Goal: Transaction & Acquisition: Purchase product/service

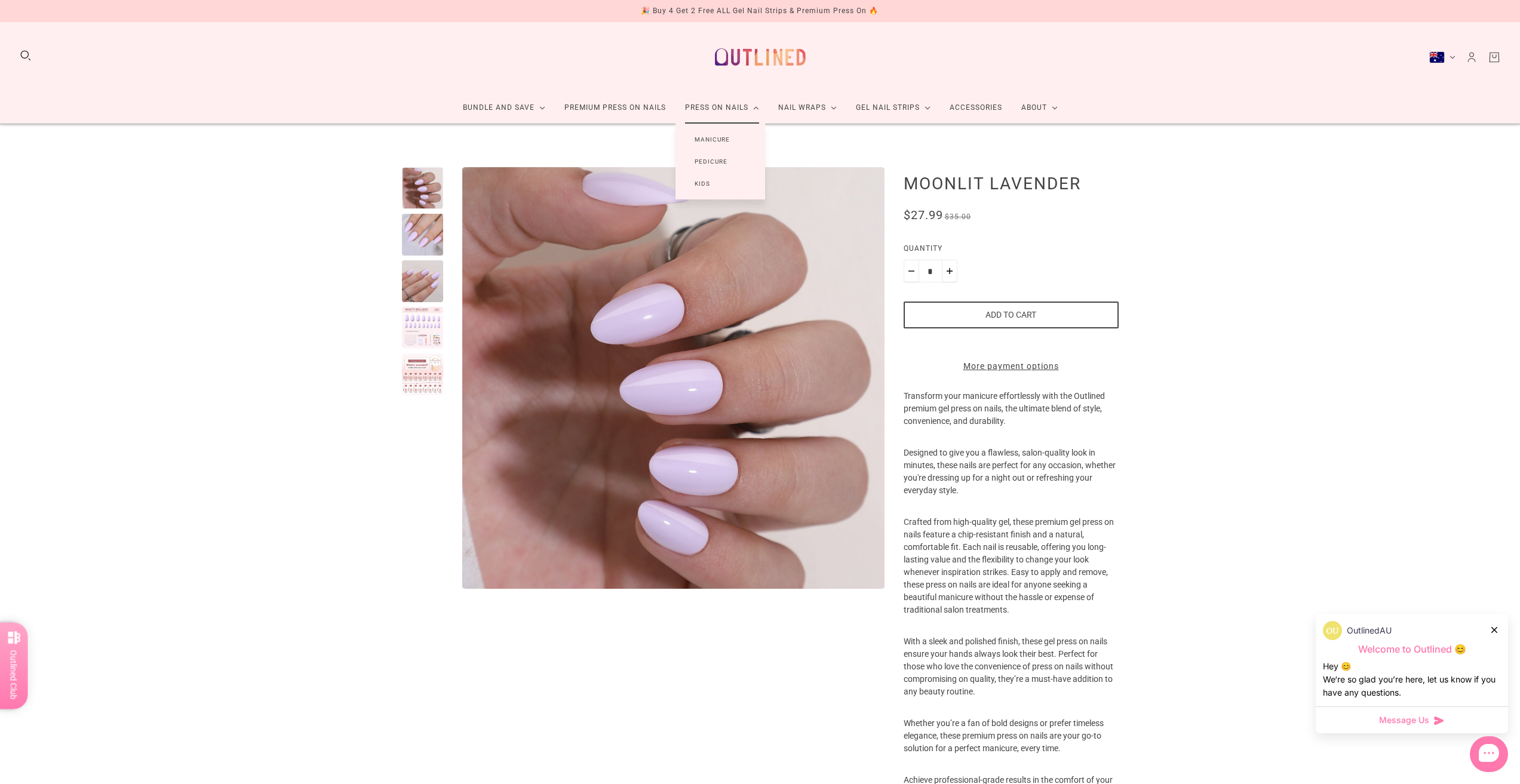
click at [722, 140] on link "Manicure" at bounding box center [712, 139] width 74 height 22
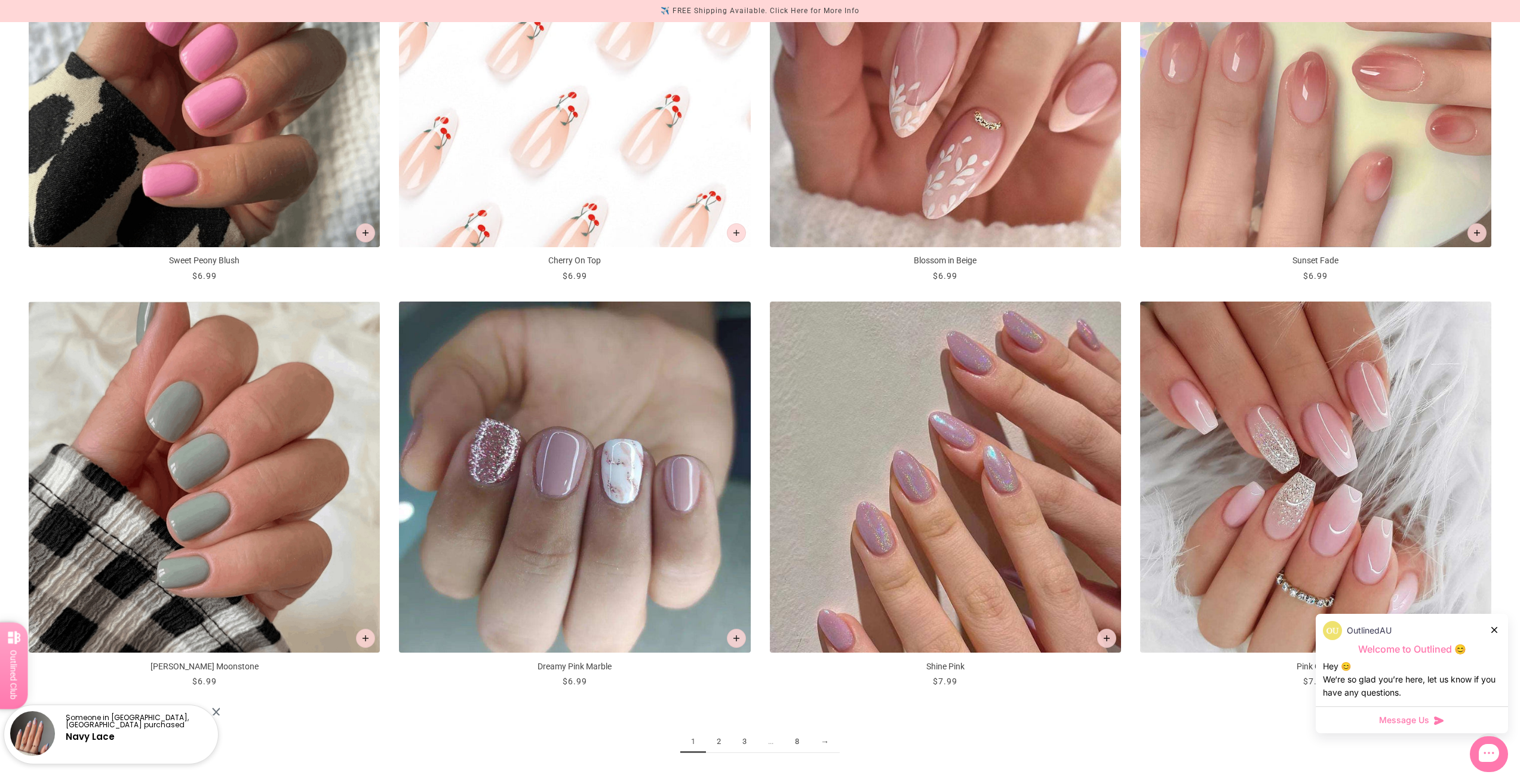
scroll to position [2150, 0]
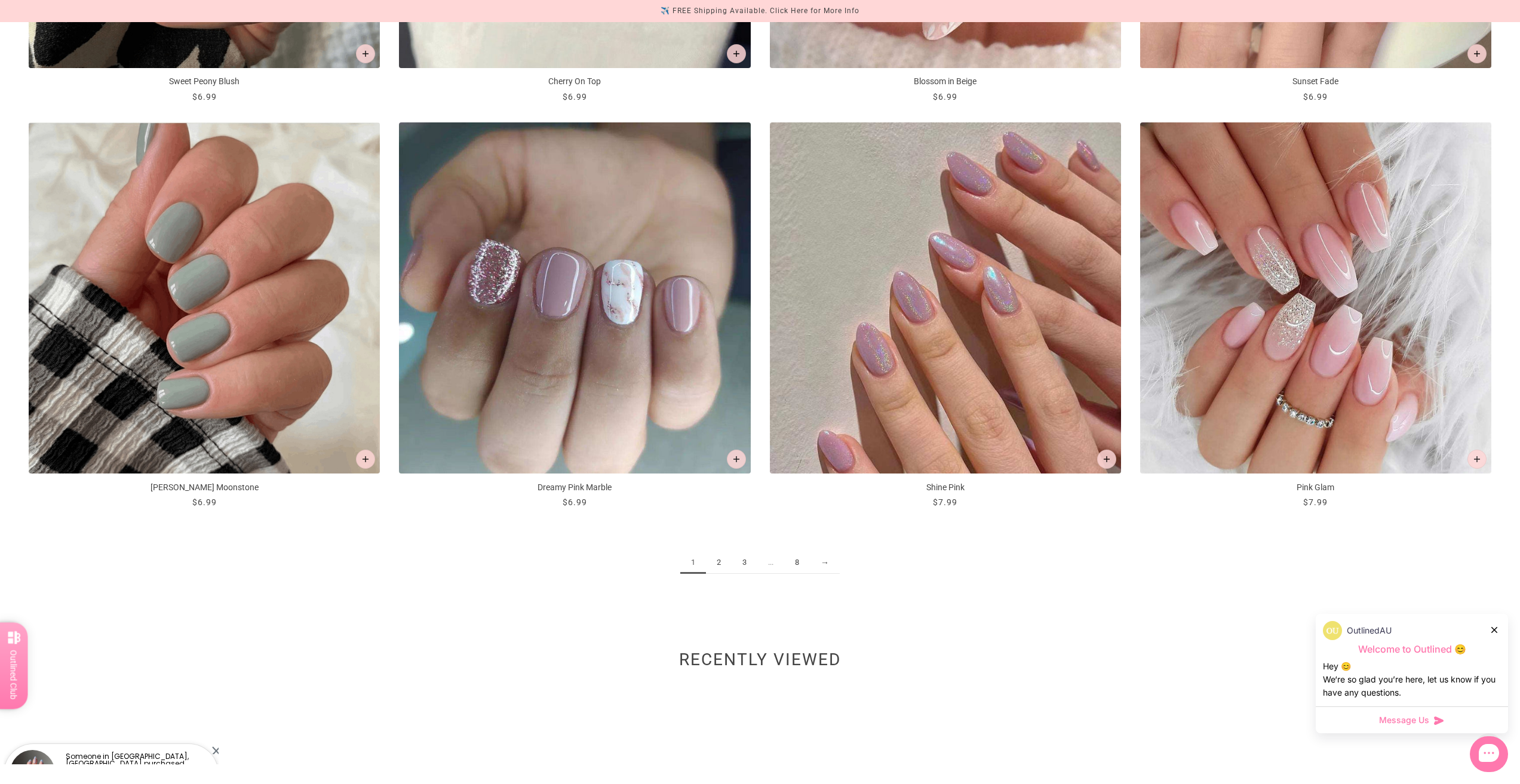
click at [716, 565] on link "2" at bounding box center [719, 563] width 26 height 22
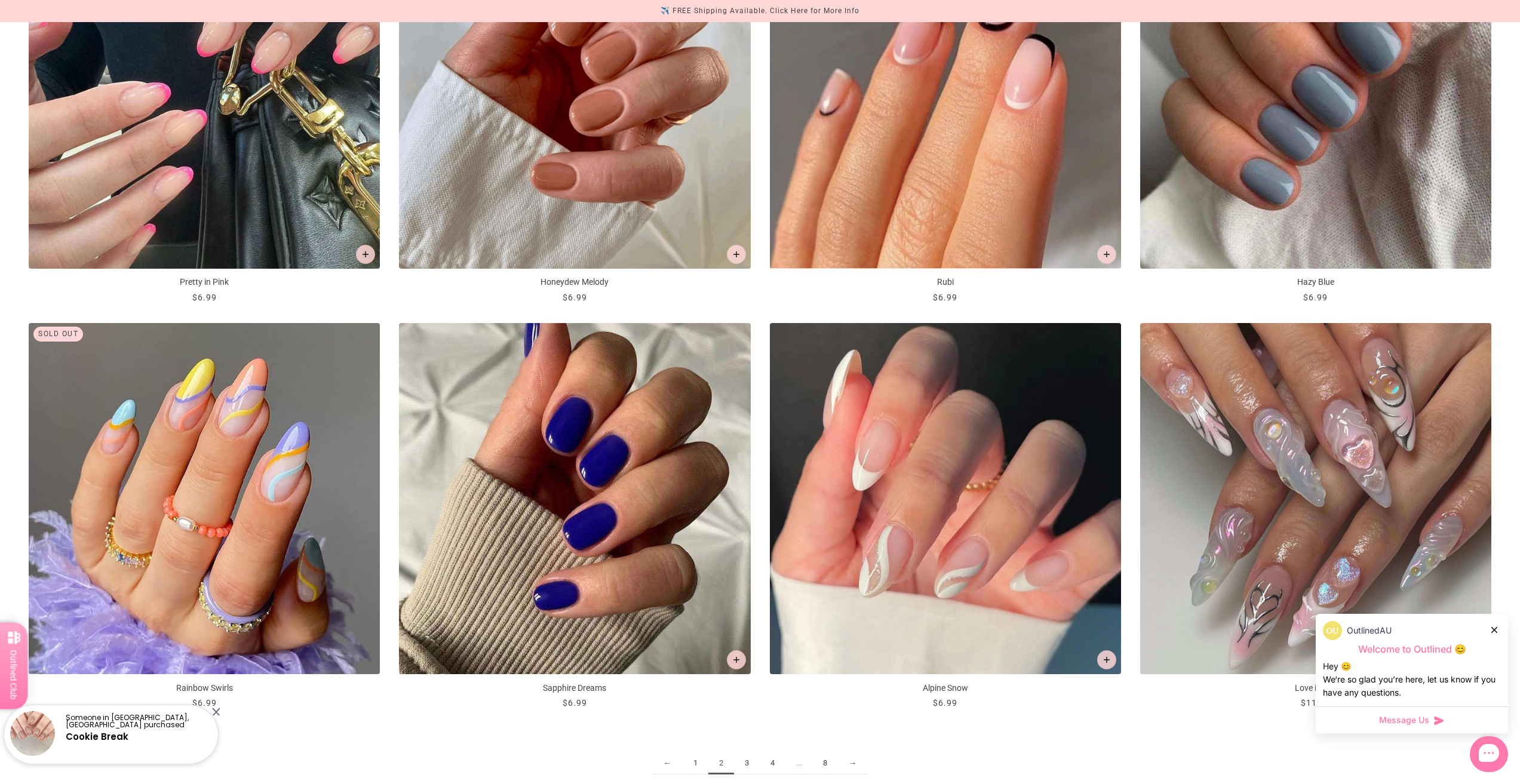
scroll to position [2030, 0]
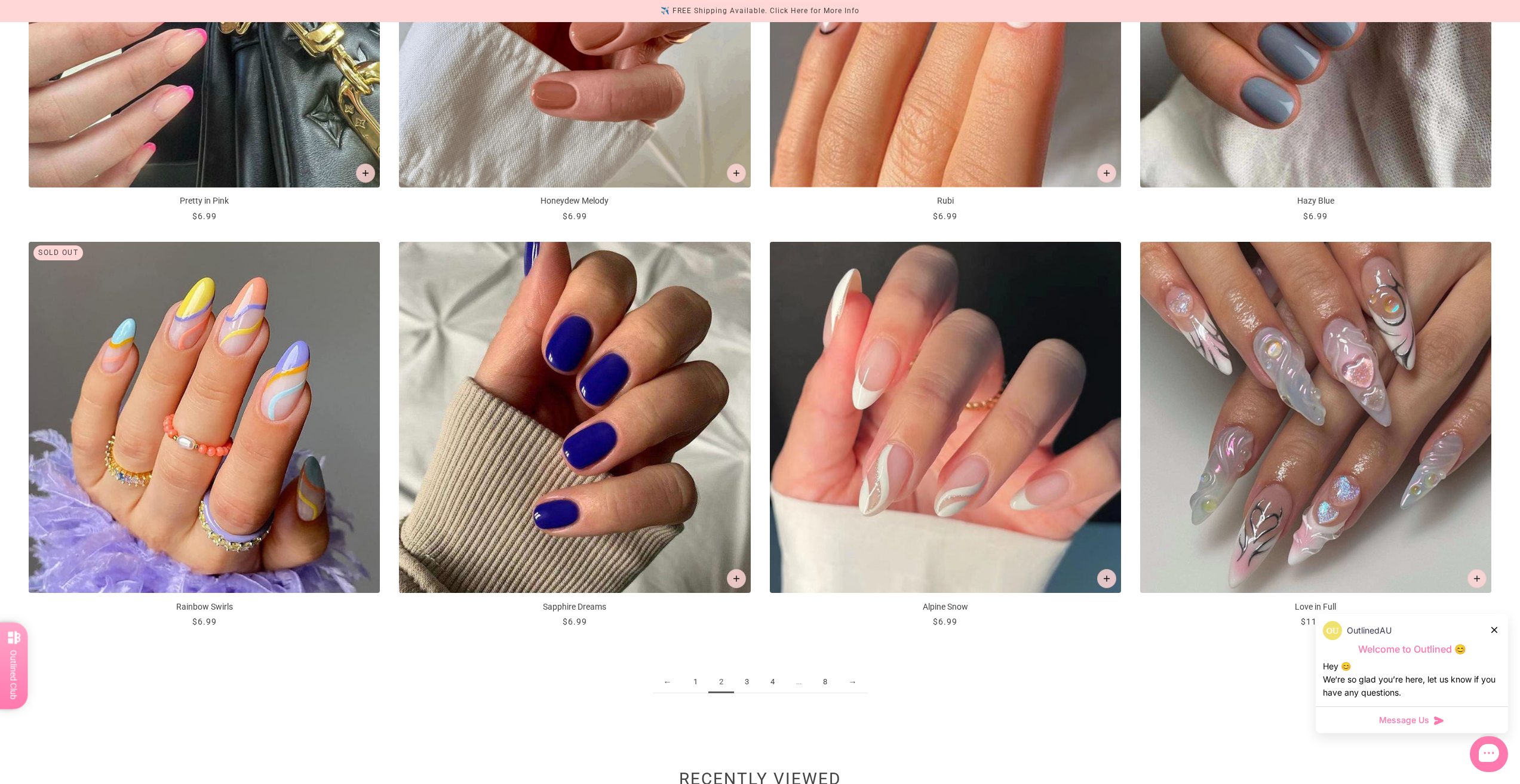
click at [760, 683] on link "4" at bounding box center [773, 682] width 26 height 22
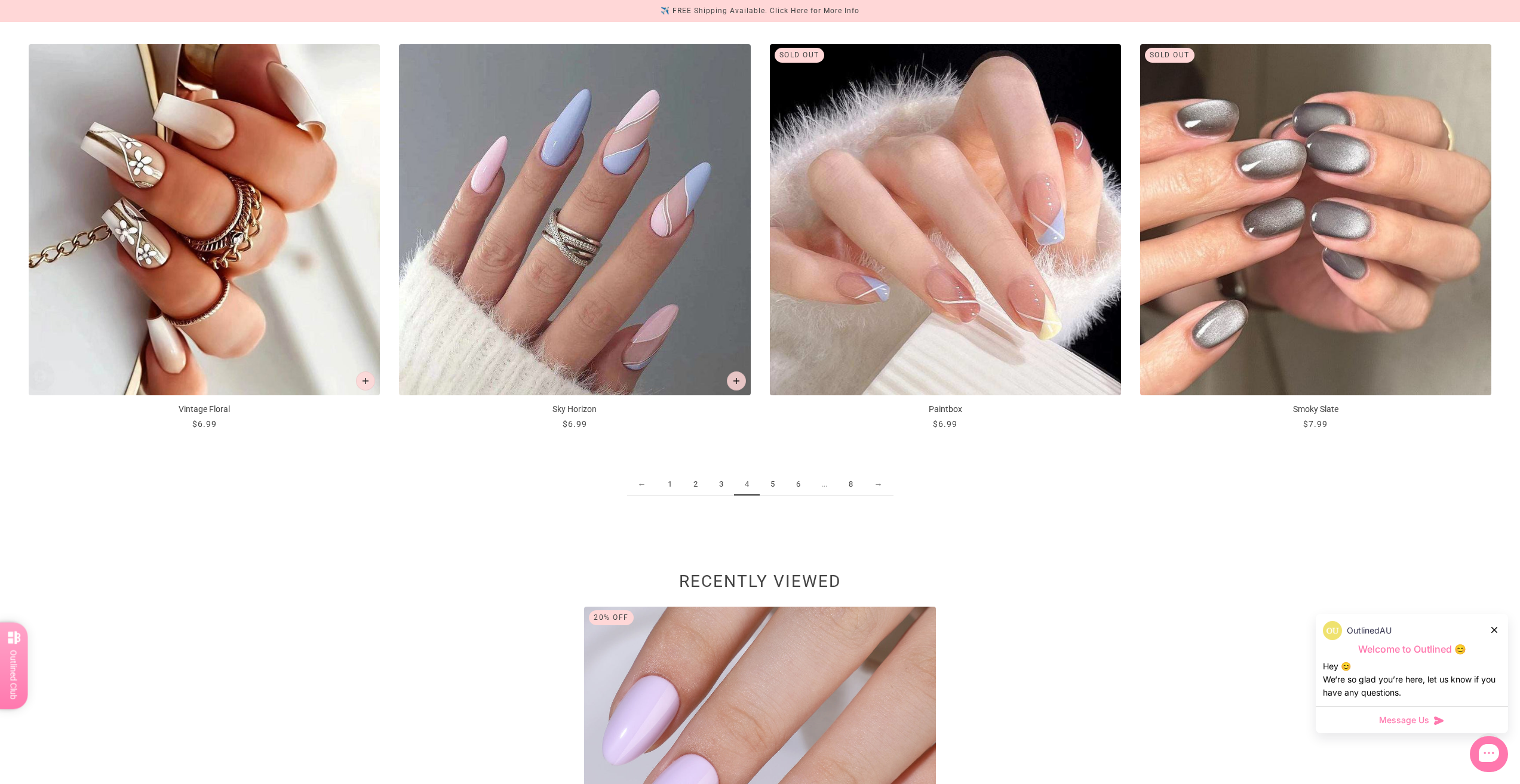
scroll to position [2210, 0]
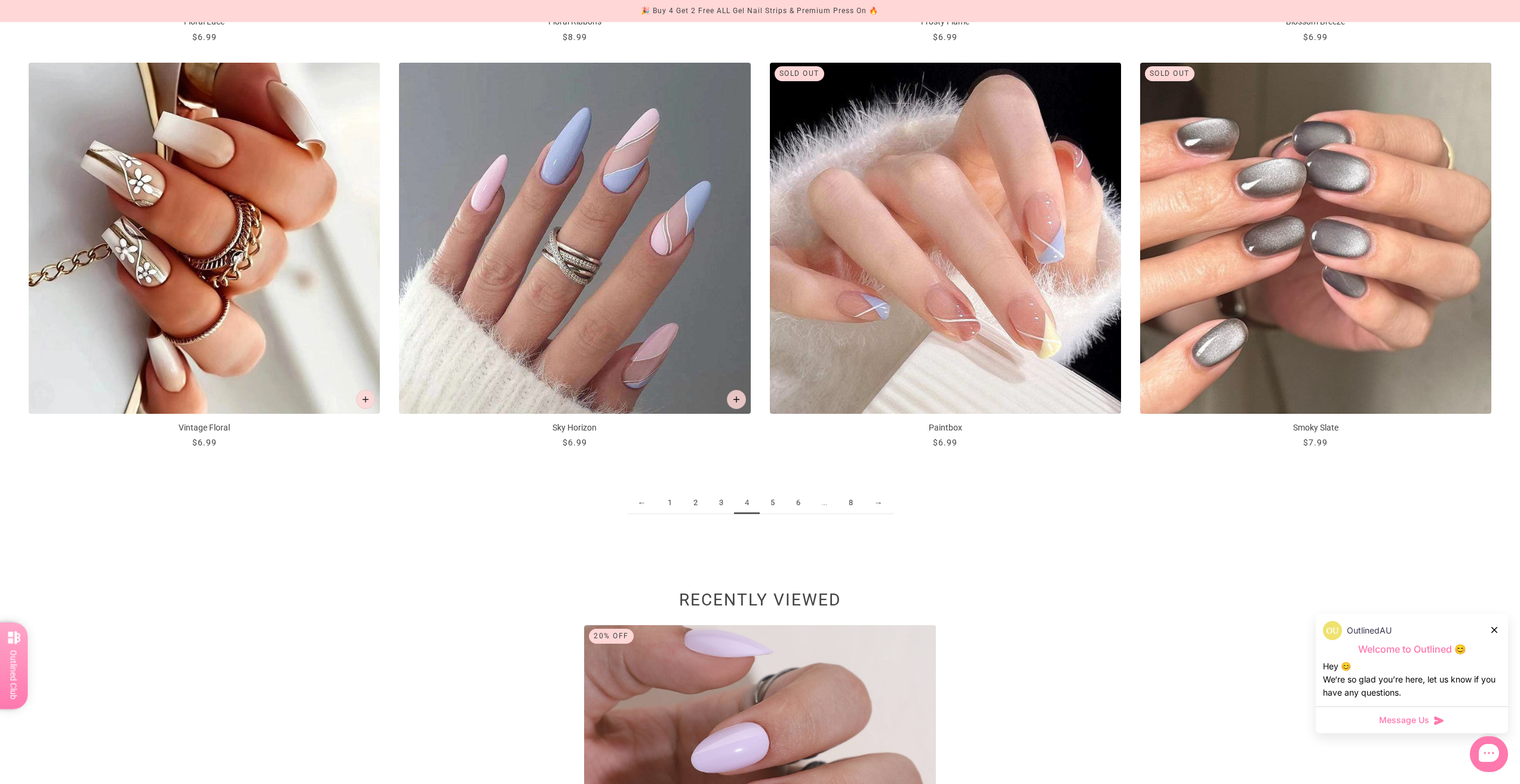
click at [772, 507] on link "5" at bounding box center [773, 503] width 26 height 22
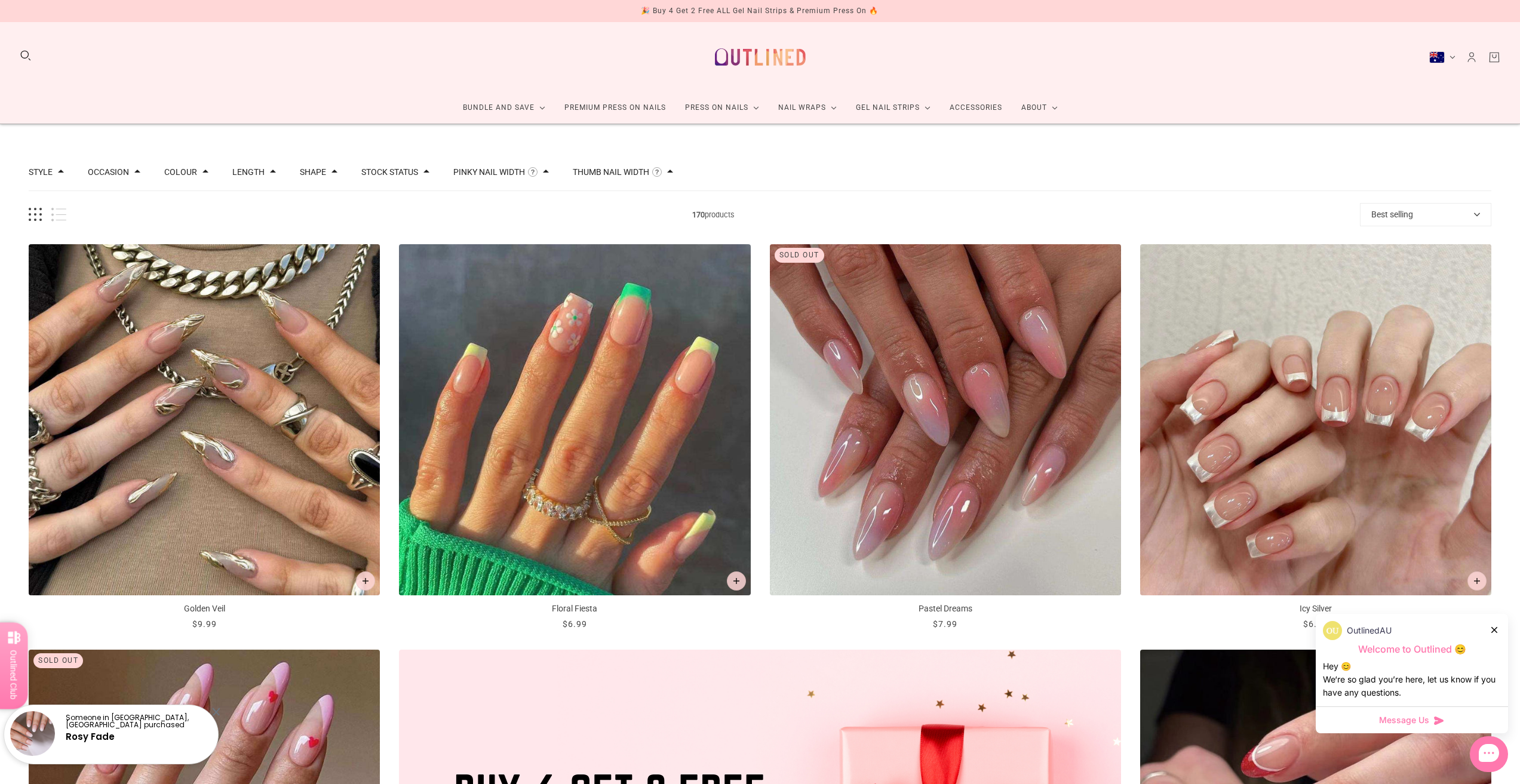
click at [246, 170] on button "Length" at bounding box center [248, 172] width 32 height 8
click at [248, 213] on span at bounding box center [250, 211] width 9 height 9
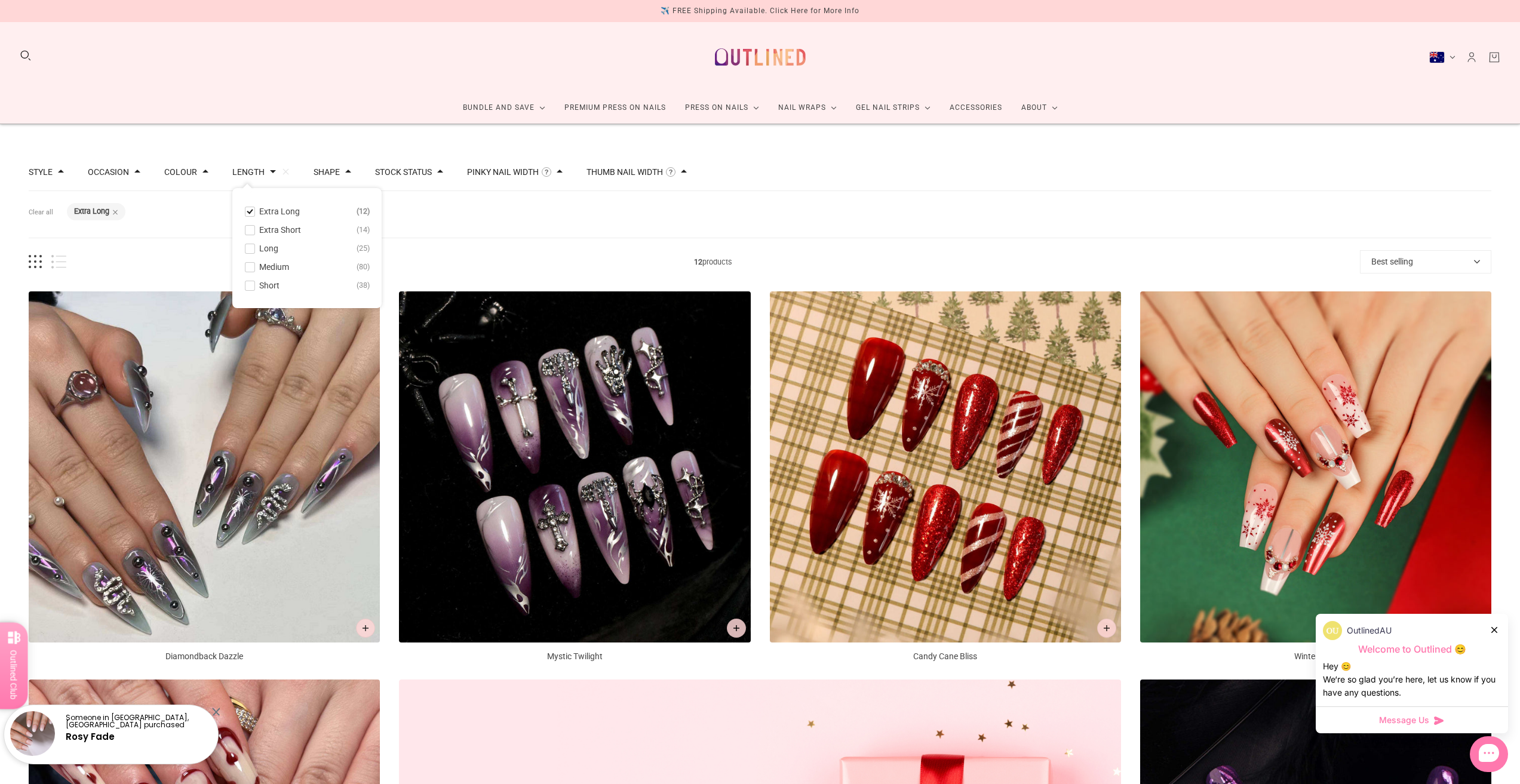
click at [246, 230] on span at bounding box center [250, 230] width 9 height 9
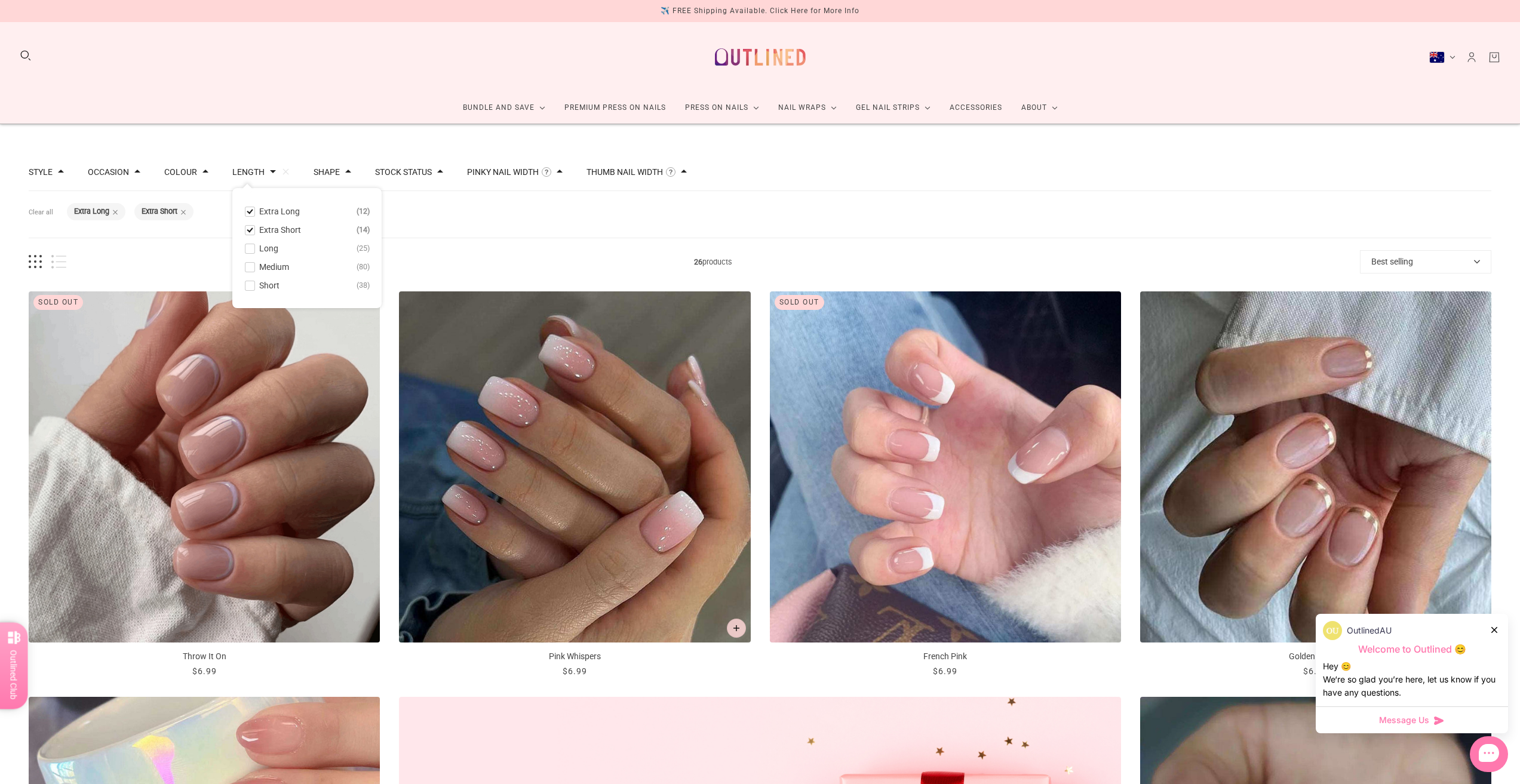
click at [266, 283] on span "Short" at bounding box center [269, 285] width 20 height 10
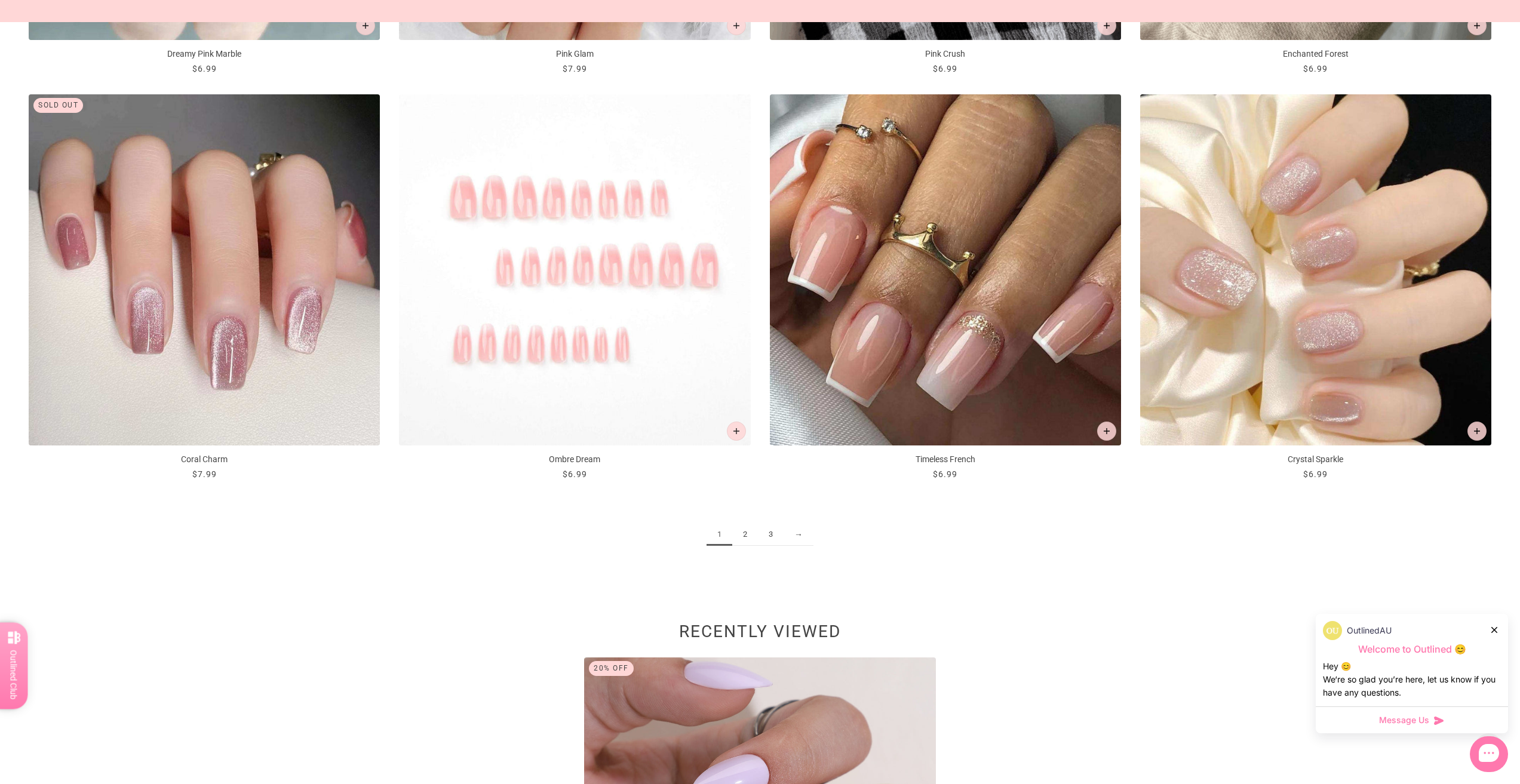
scroll to position [2269, 0]
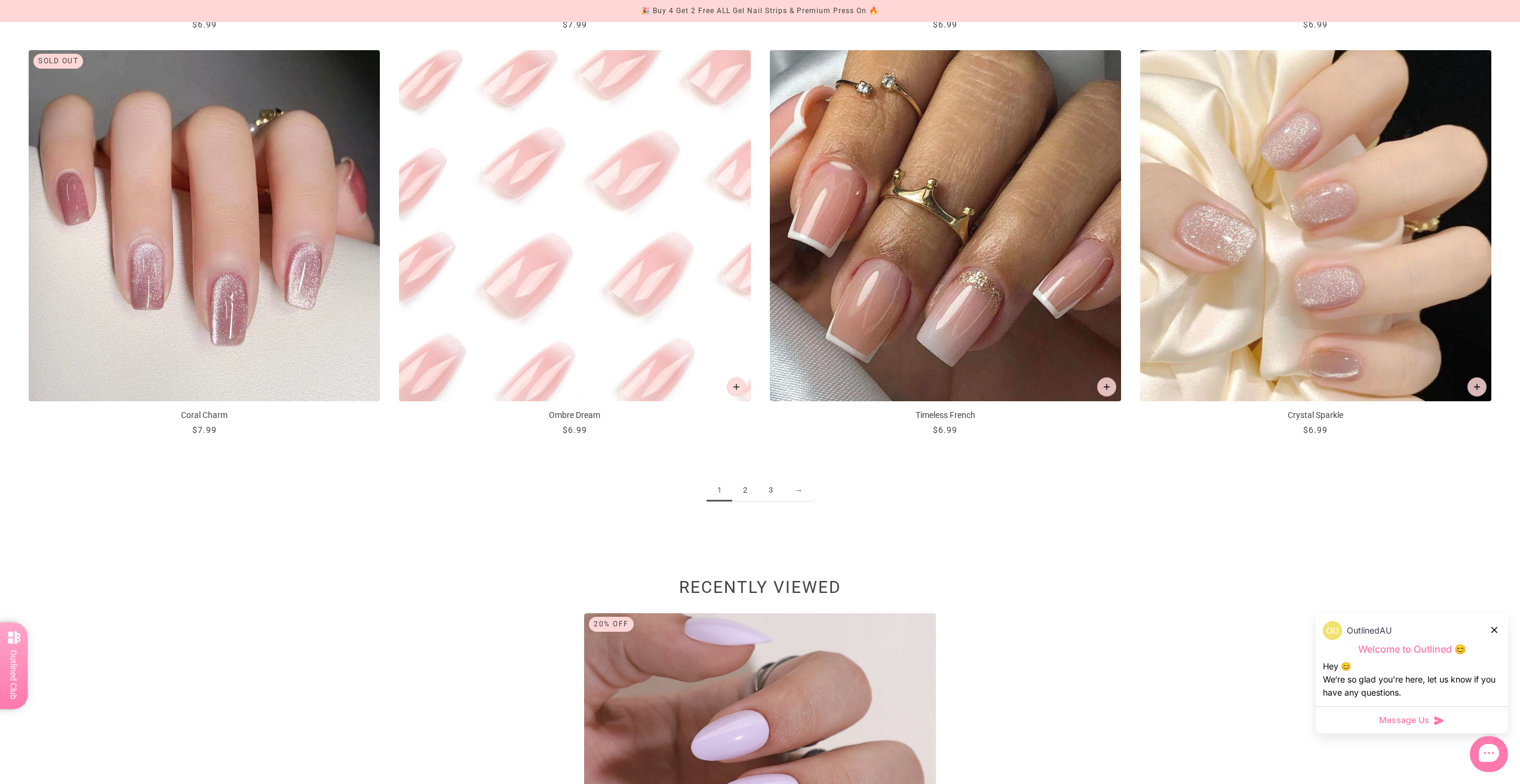
click at [755, 499] on link "2" at bounding box center [745, 491] width 26 height 22
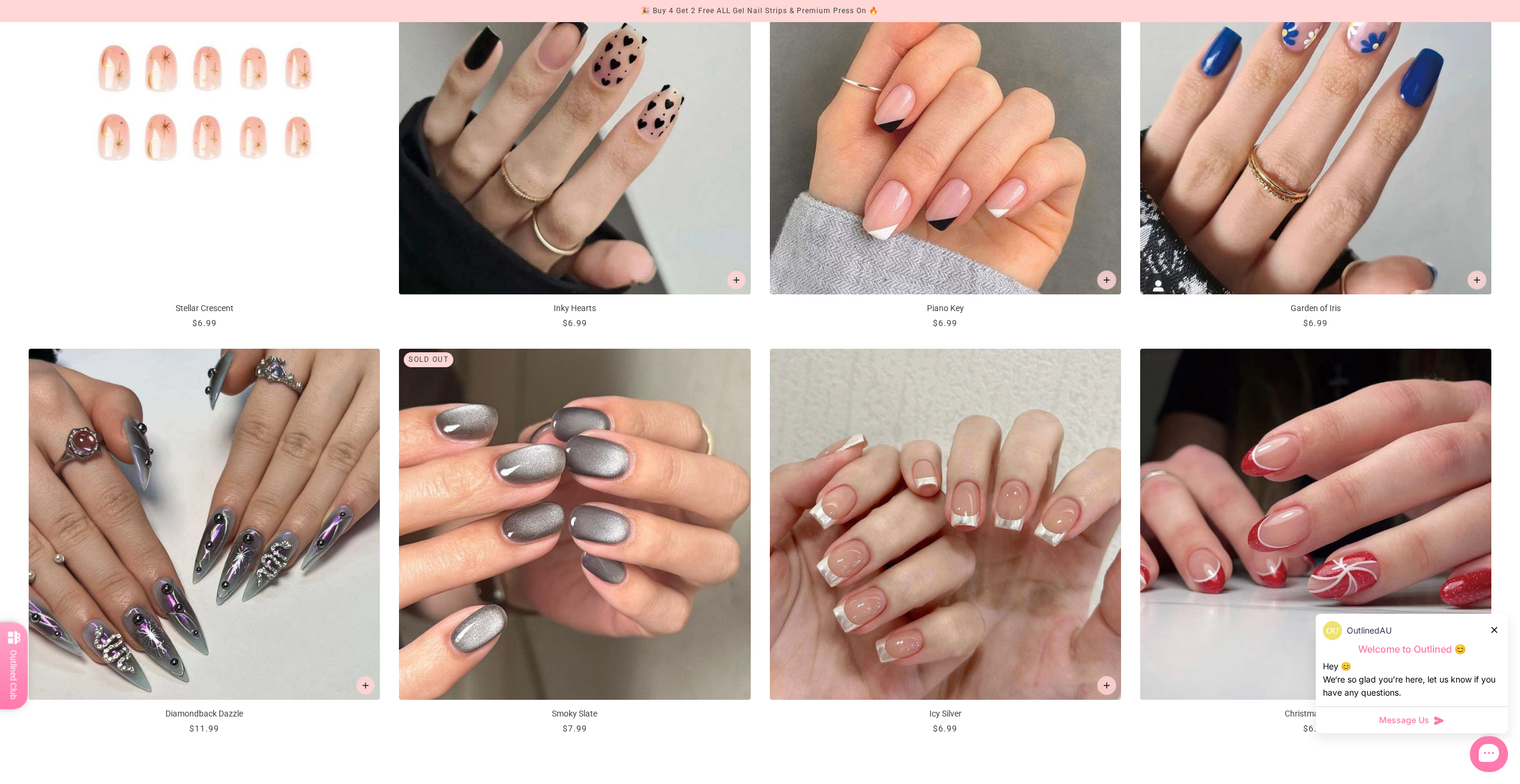
scroll to position [2269, 0]
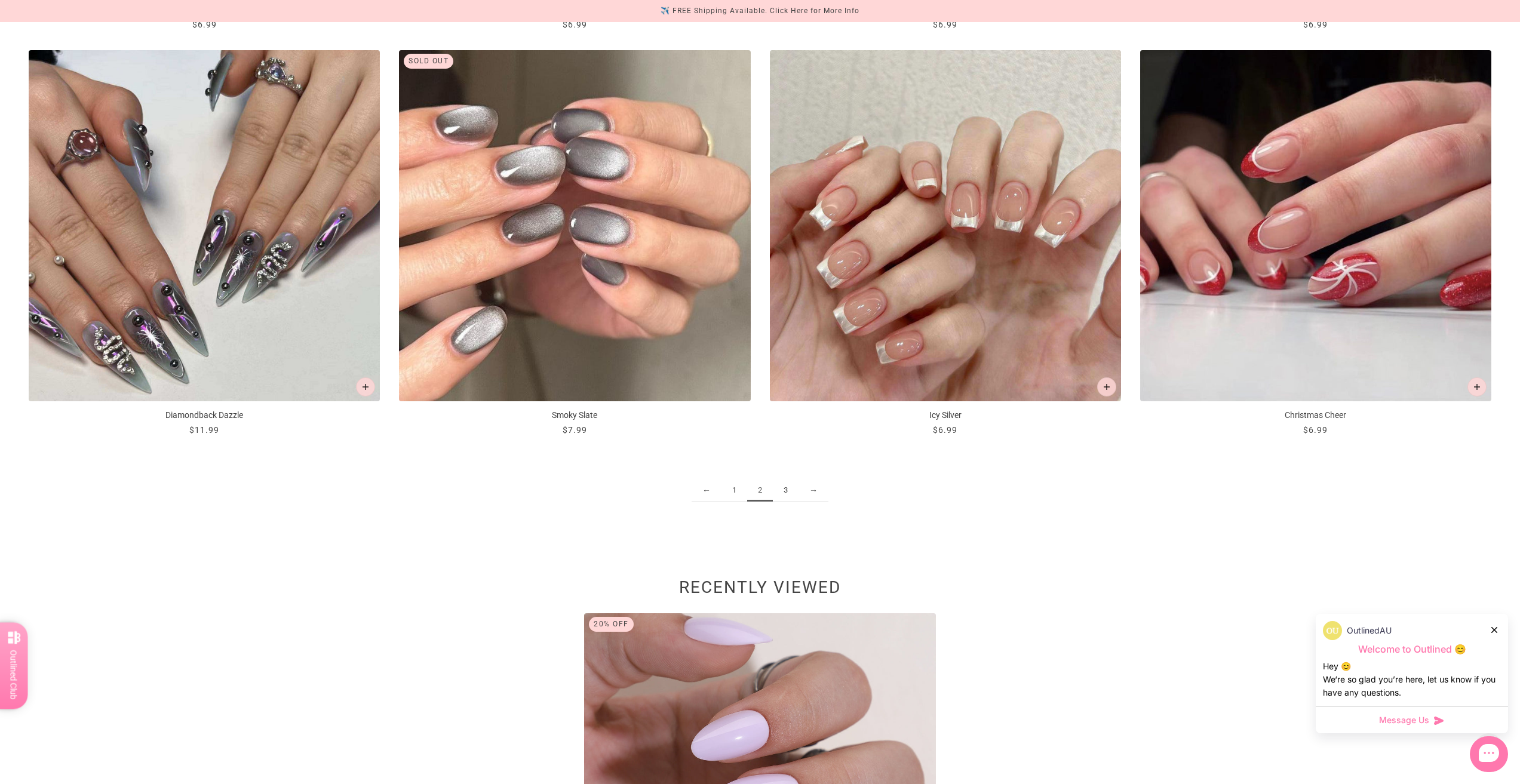
click at [787, 498] on link "3" at bounding box center [785, 491] width 26 height 22
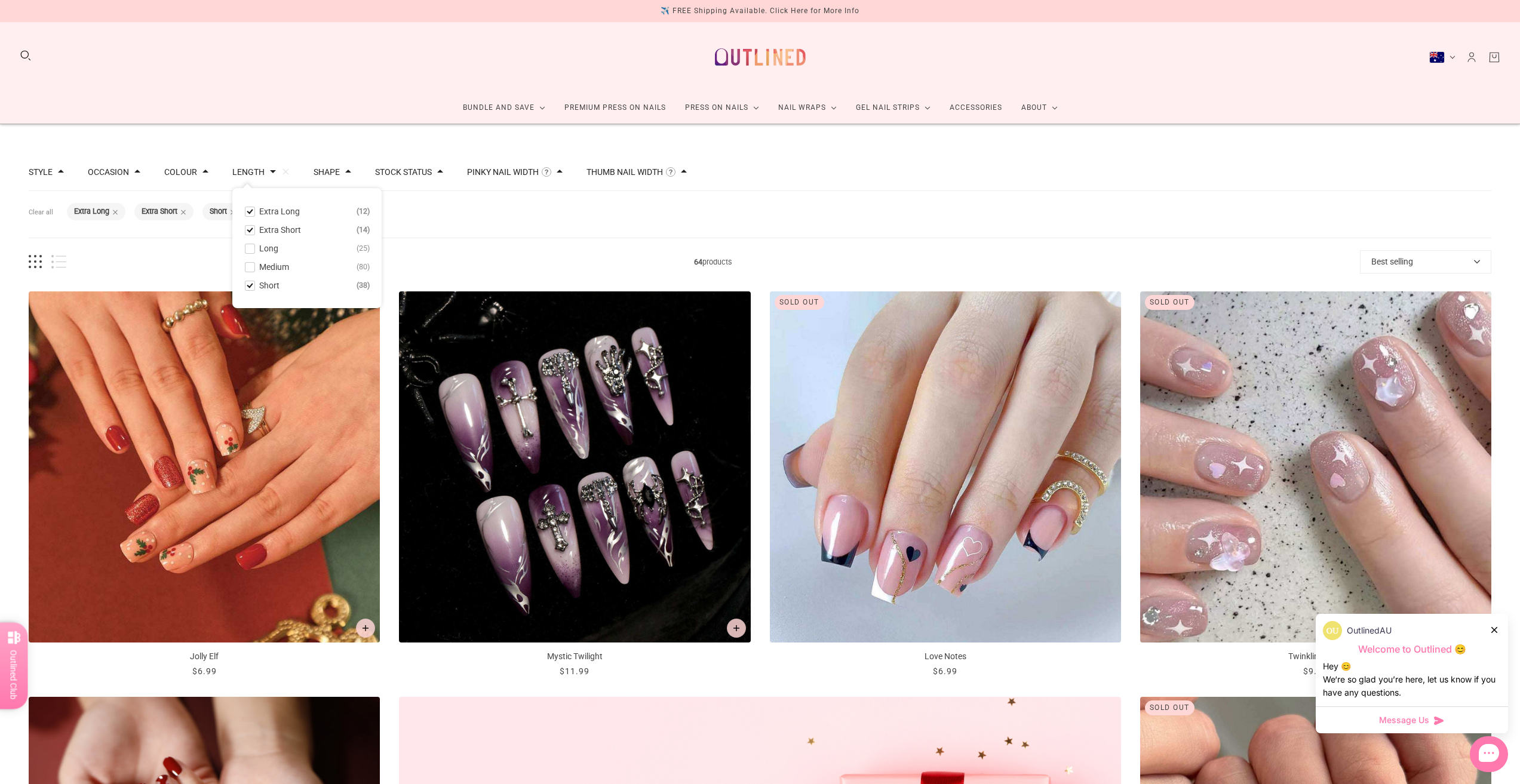
click at [272, 214] on span "Extra Long" at bounding box center [279, 211] width 41 height 10
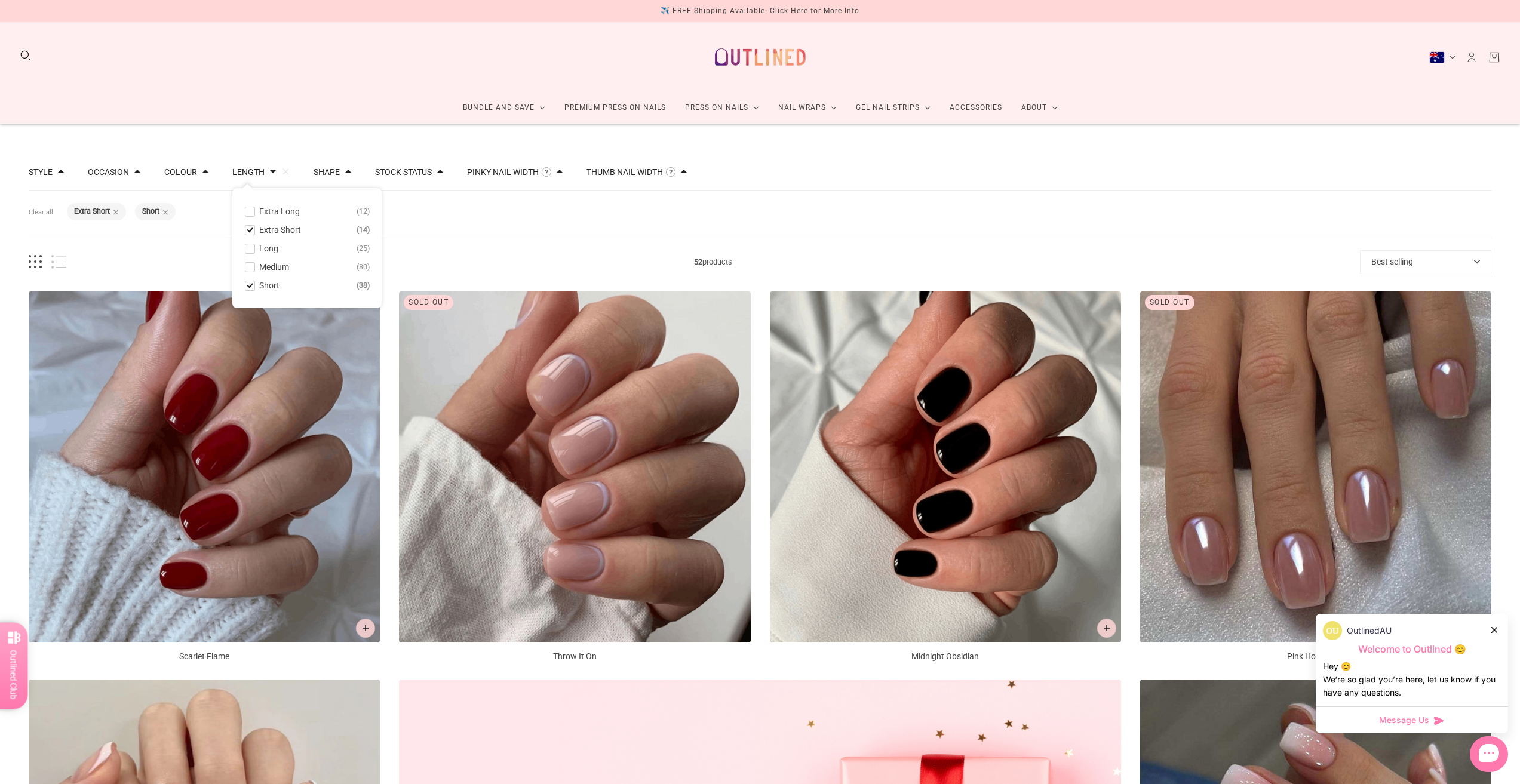
click at [273, 226] on span "Extra Short" at bounding box center [280, 230] width 42 height 10
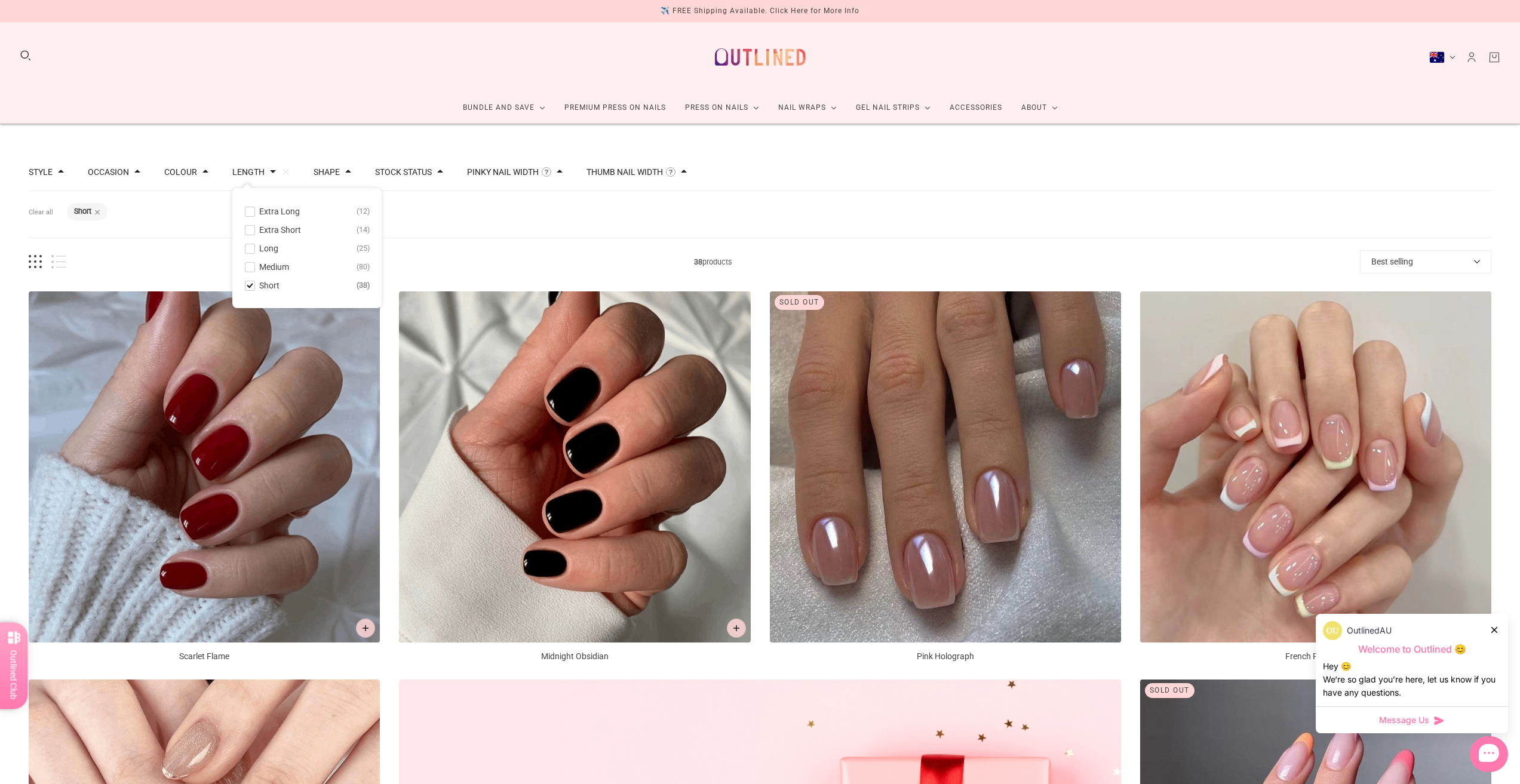
click at [268, 286] on span "Short" at bounding box center [269, 285] width 20 height 10
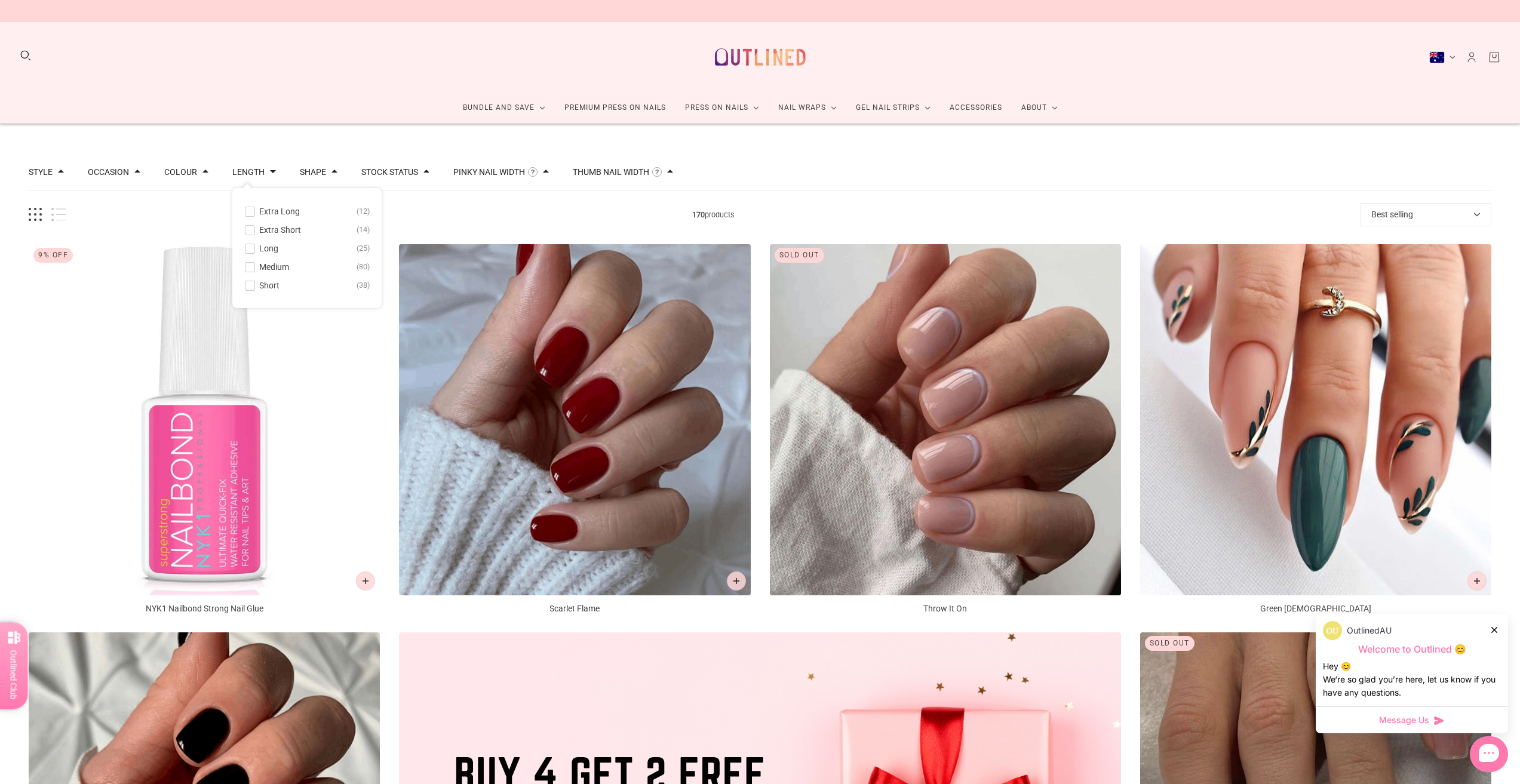
click at [203, 171] on span at bounding box center [205, 171] width 6 height 6
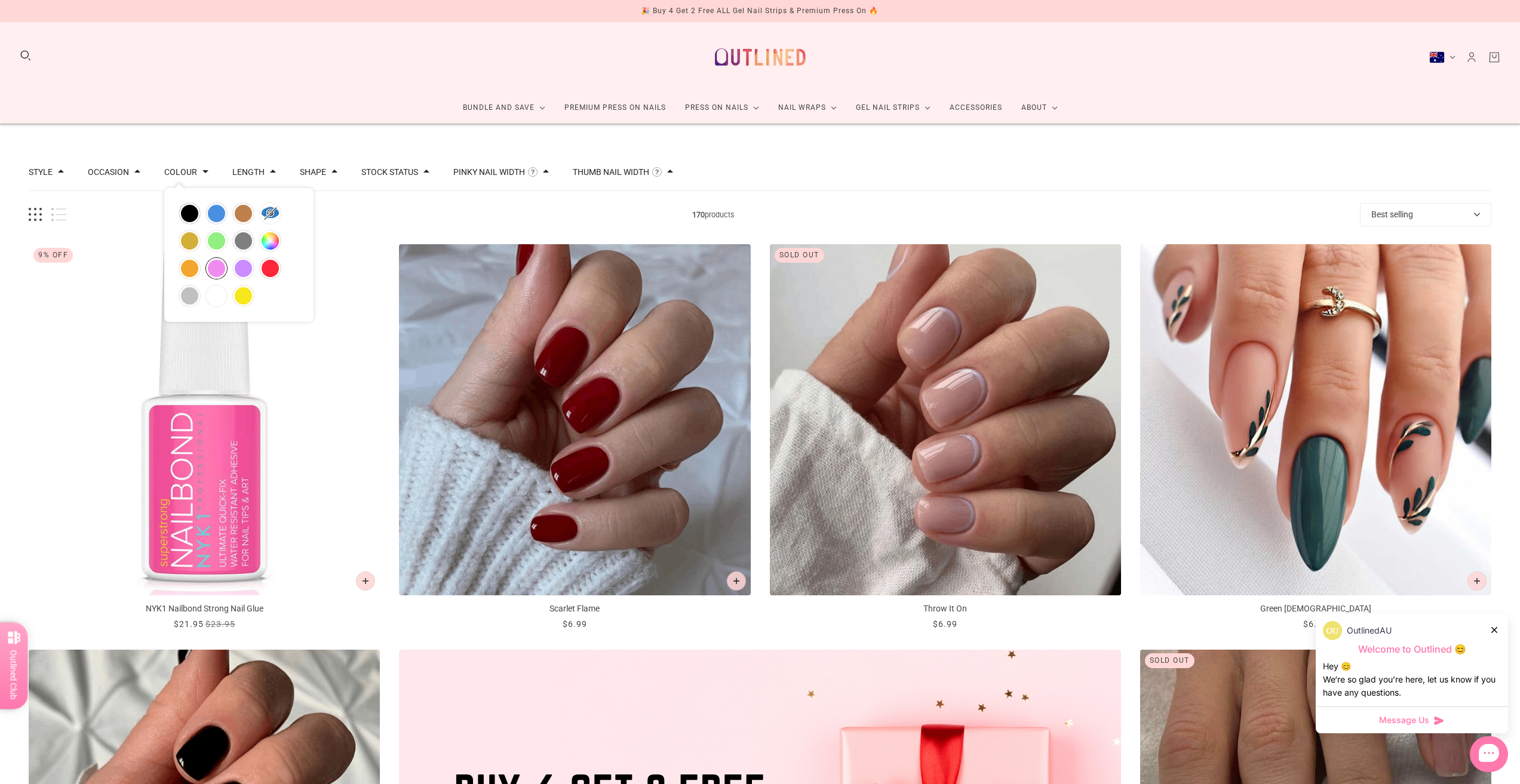
click at [214, 265] on button "pink" at bounding box center [216, 268] width 21 height 21
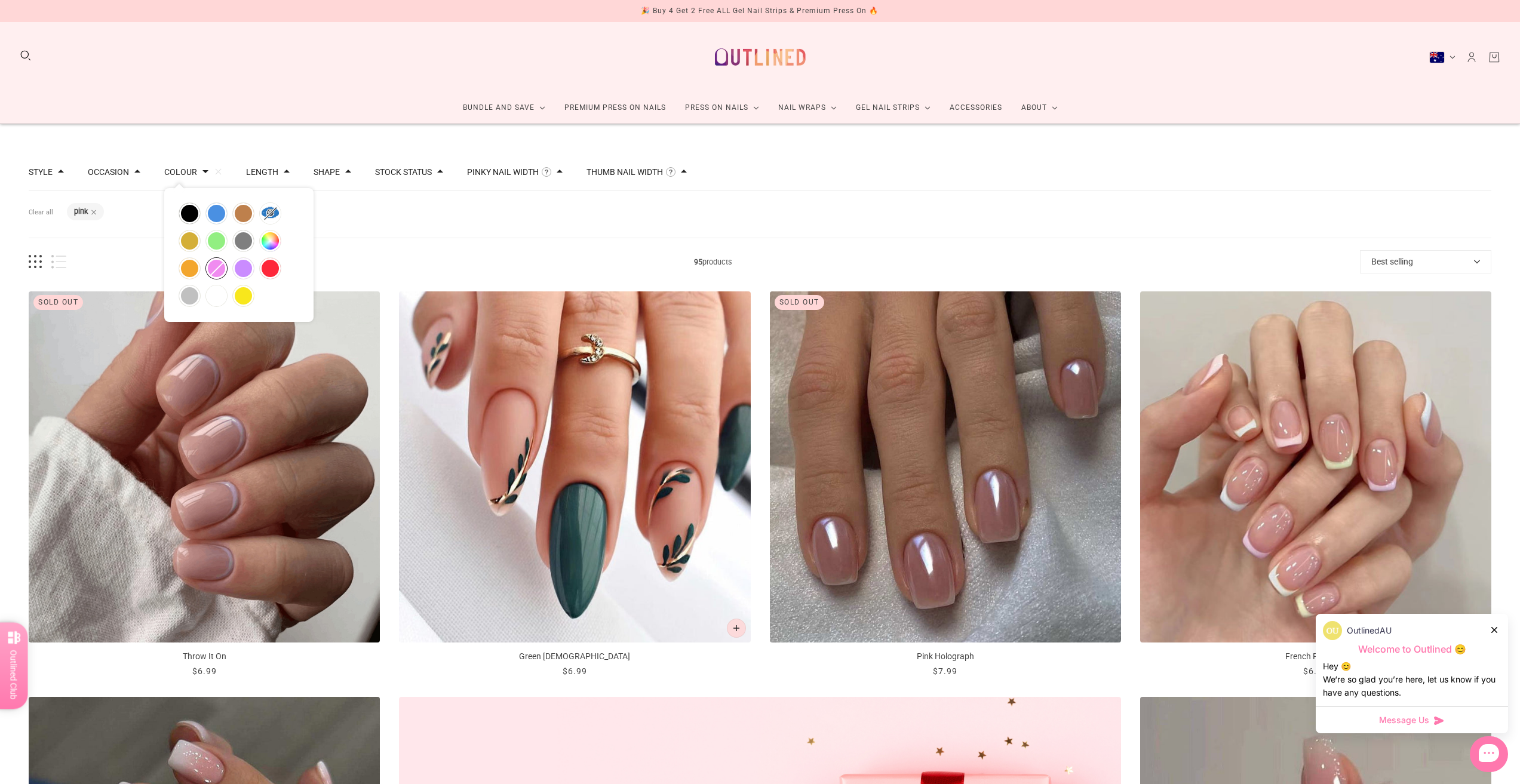
click at [216, 271] on button "pink" at bounding box center [216, 268] width 21 height 21
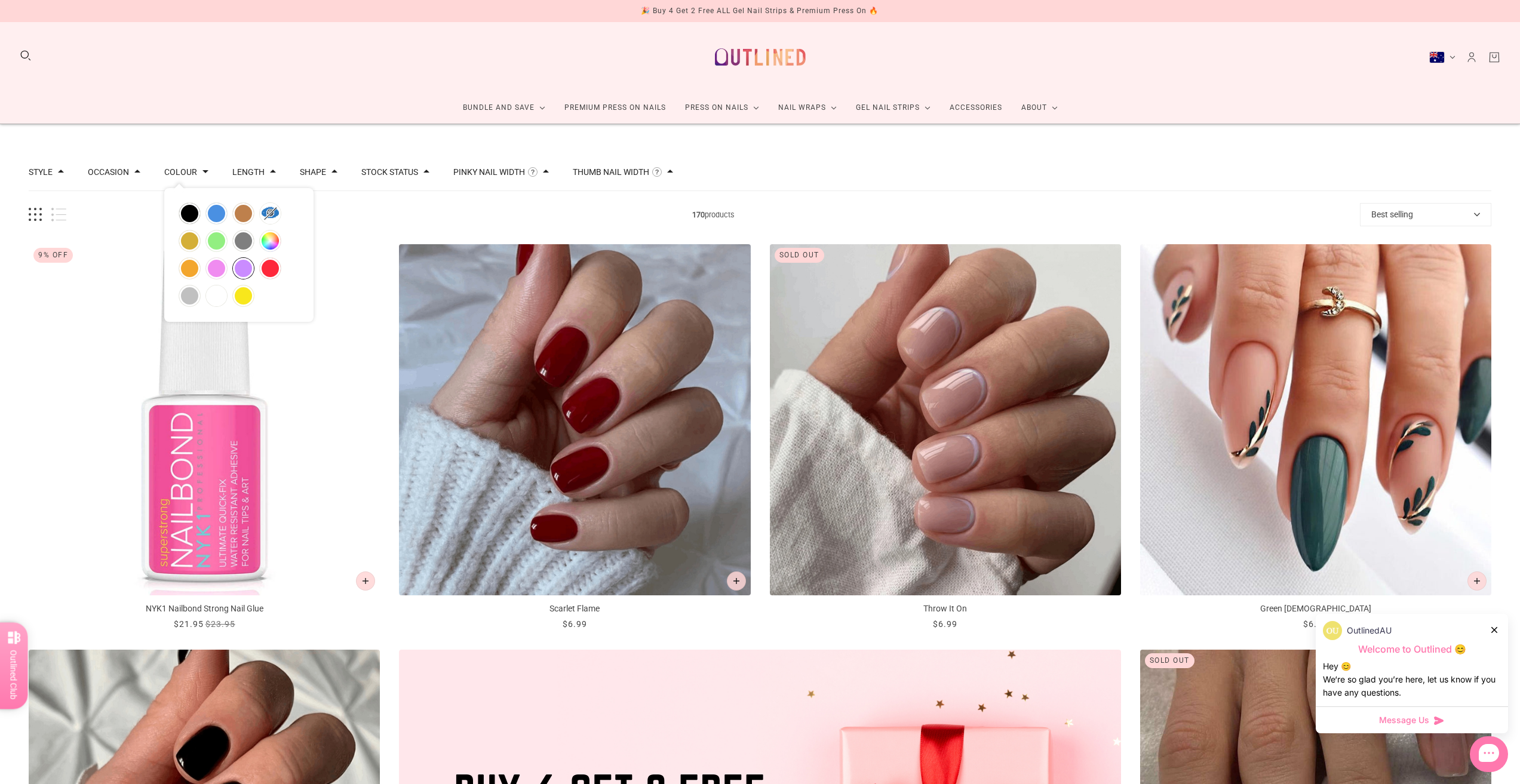
click at [236, 271] on button "purple" at bounding box center [243, 268] width 21 height 21
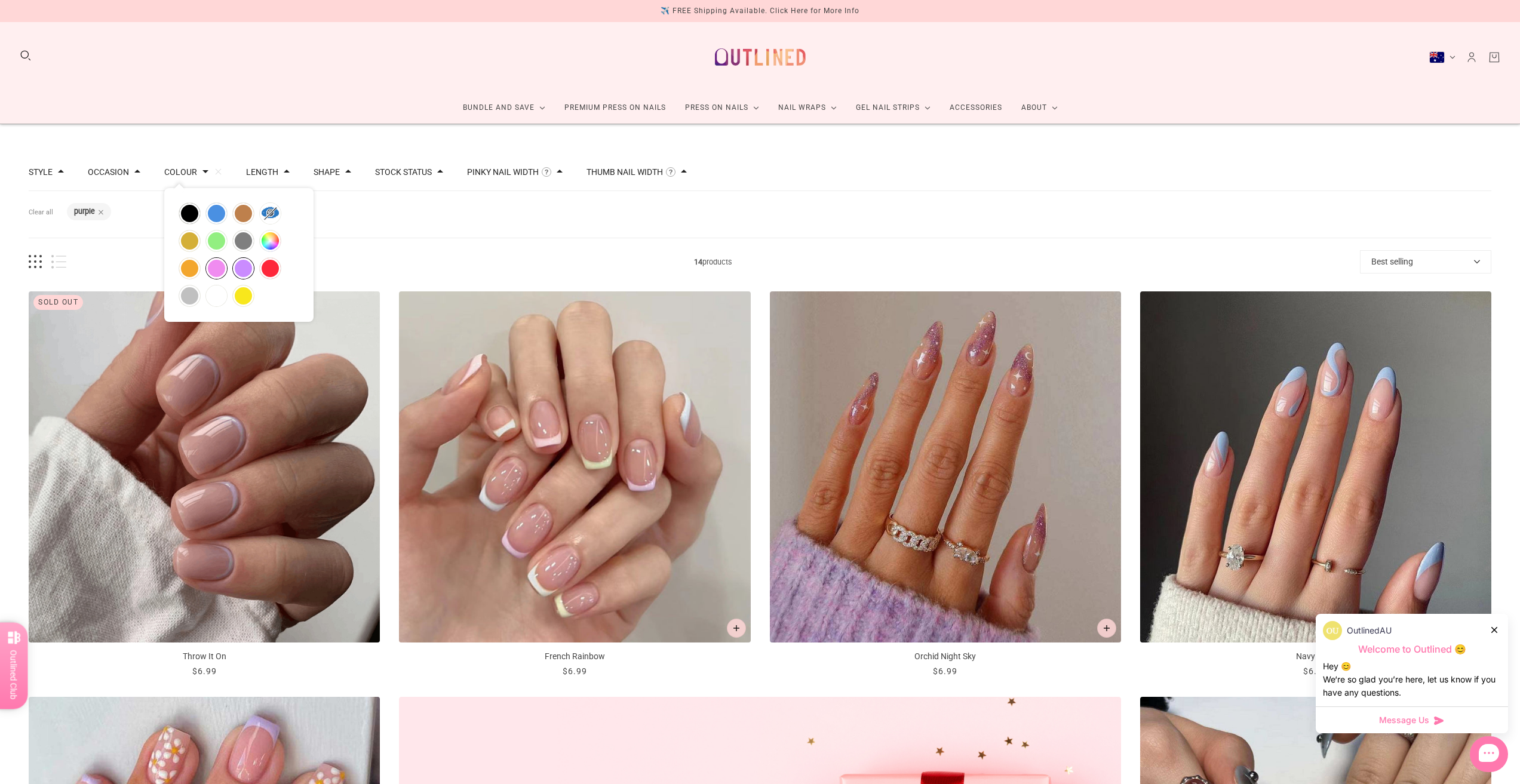
click at [210, 275] on button "pink" at bounding box center [216, 268] width 21 height 21
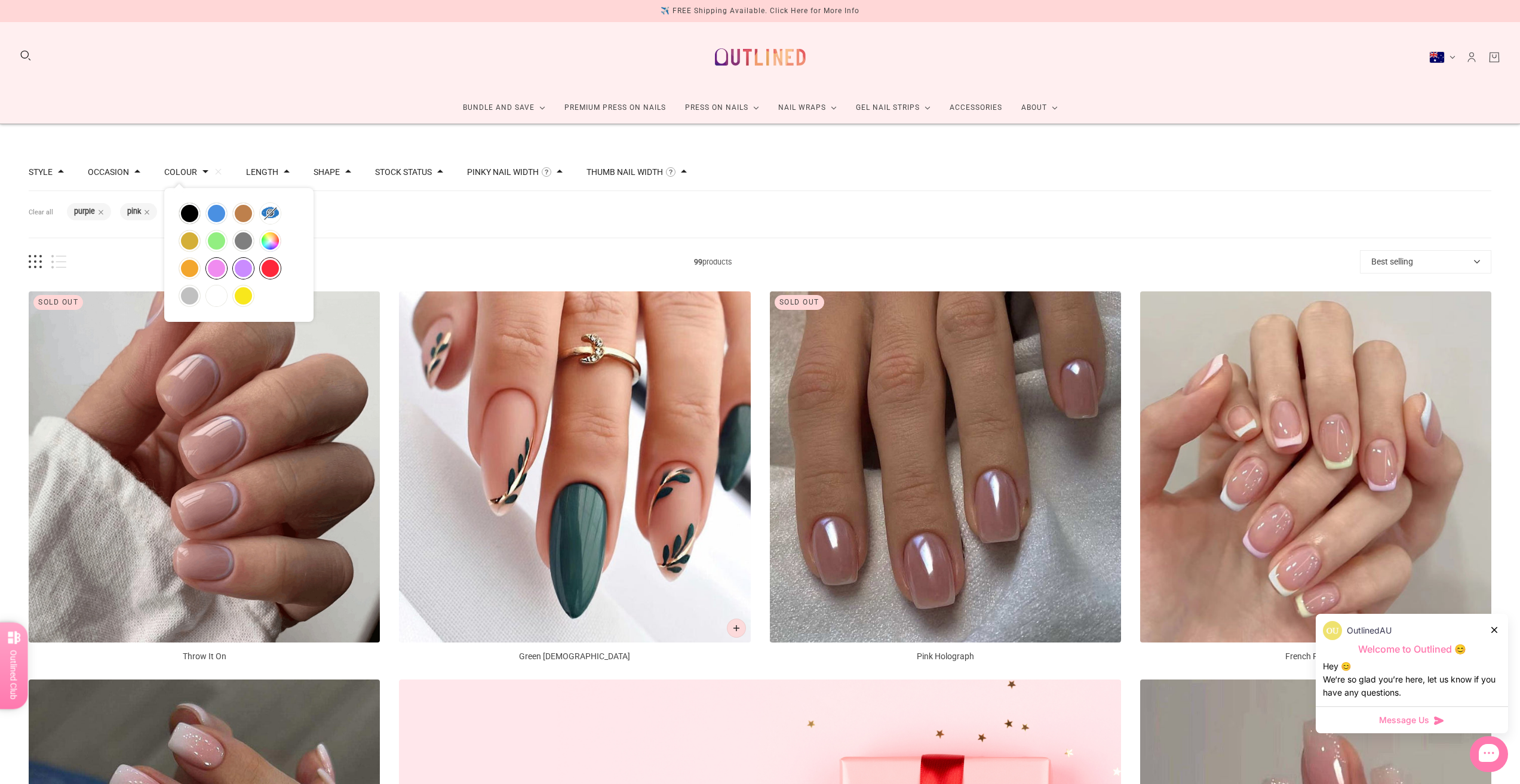
click at [255, 271] on div "black blue brown clear gold green grey multicolor orange pink purple red silver…" at bounding box center [239, 255] width 150 height 133
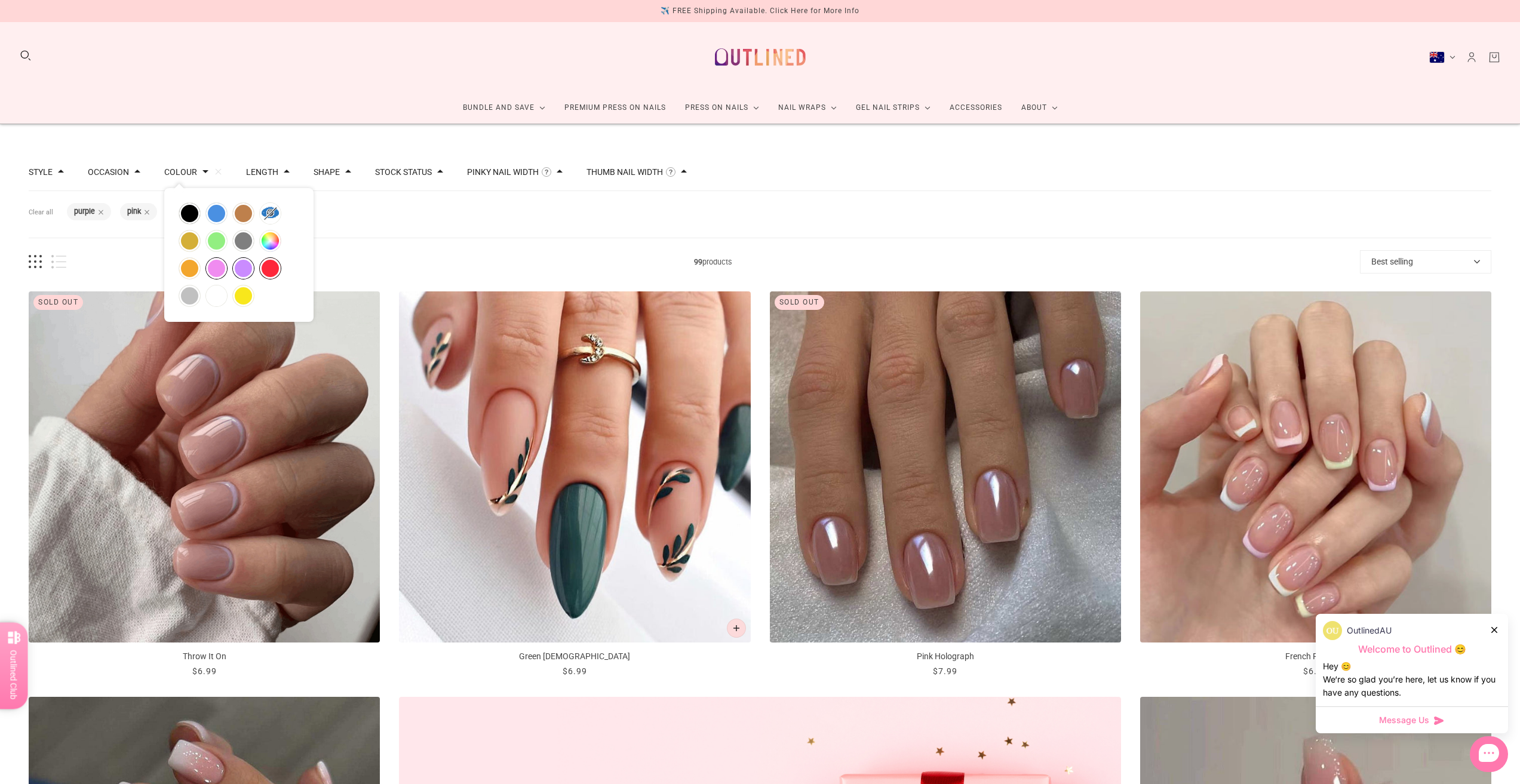
click at [268, 265] on button "red" at bounding box center [270, 268] width 21 height 21
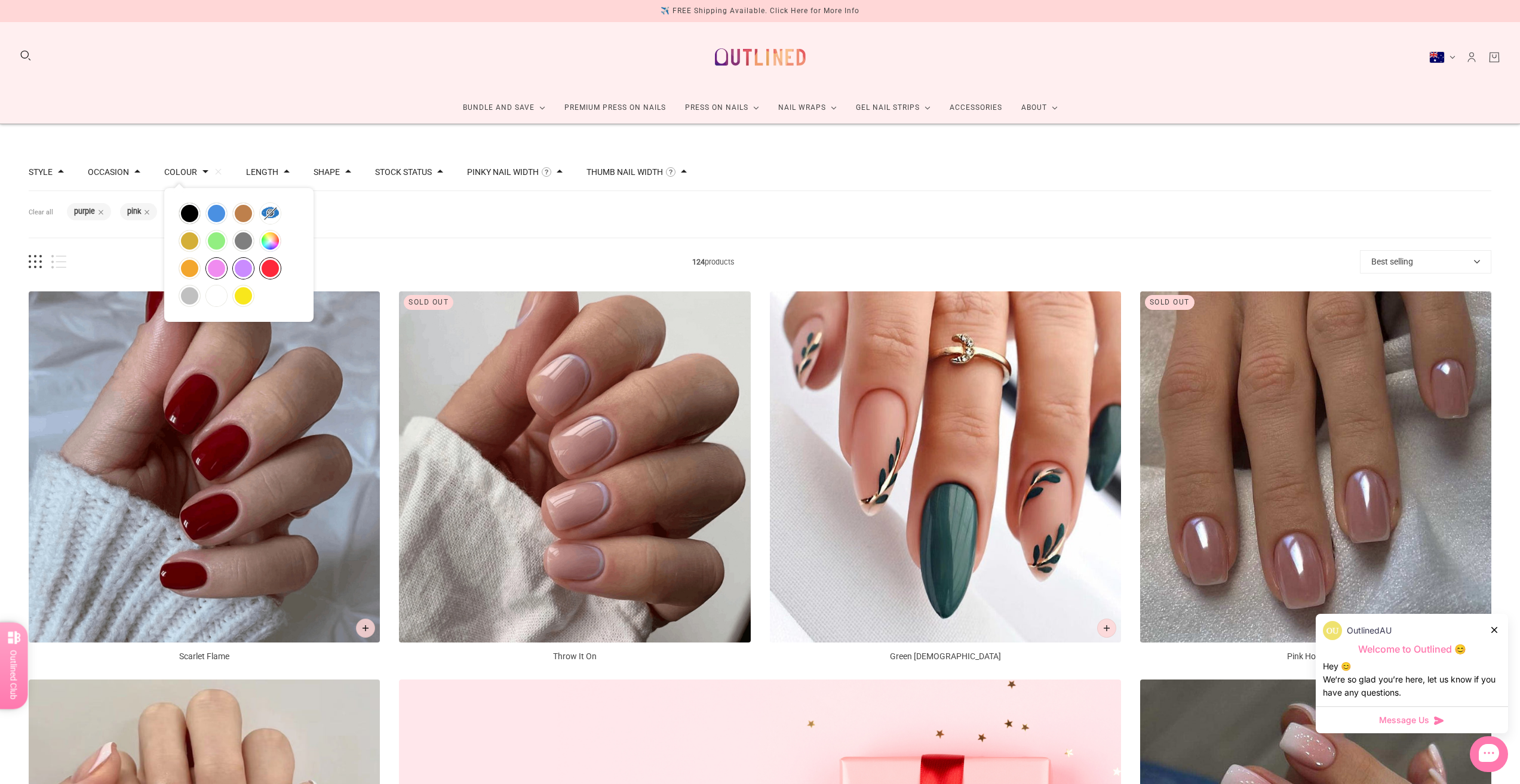
click at [369, 209] on div "Filters Clear all Colour: purple Colour: pink Colour: red" at bounding box center [760, 214] width 1463 height 47
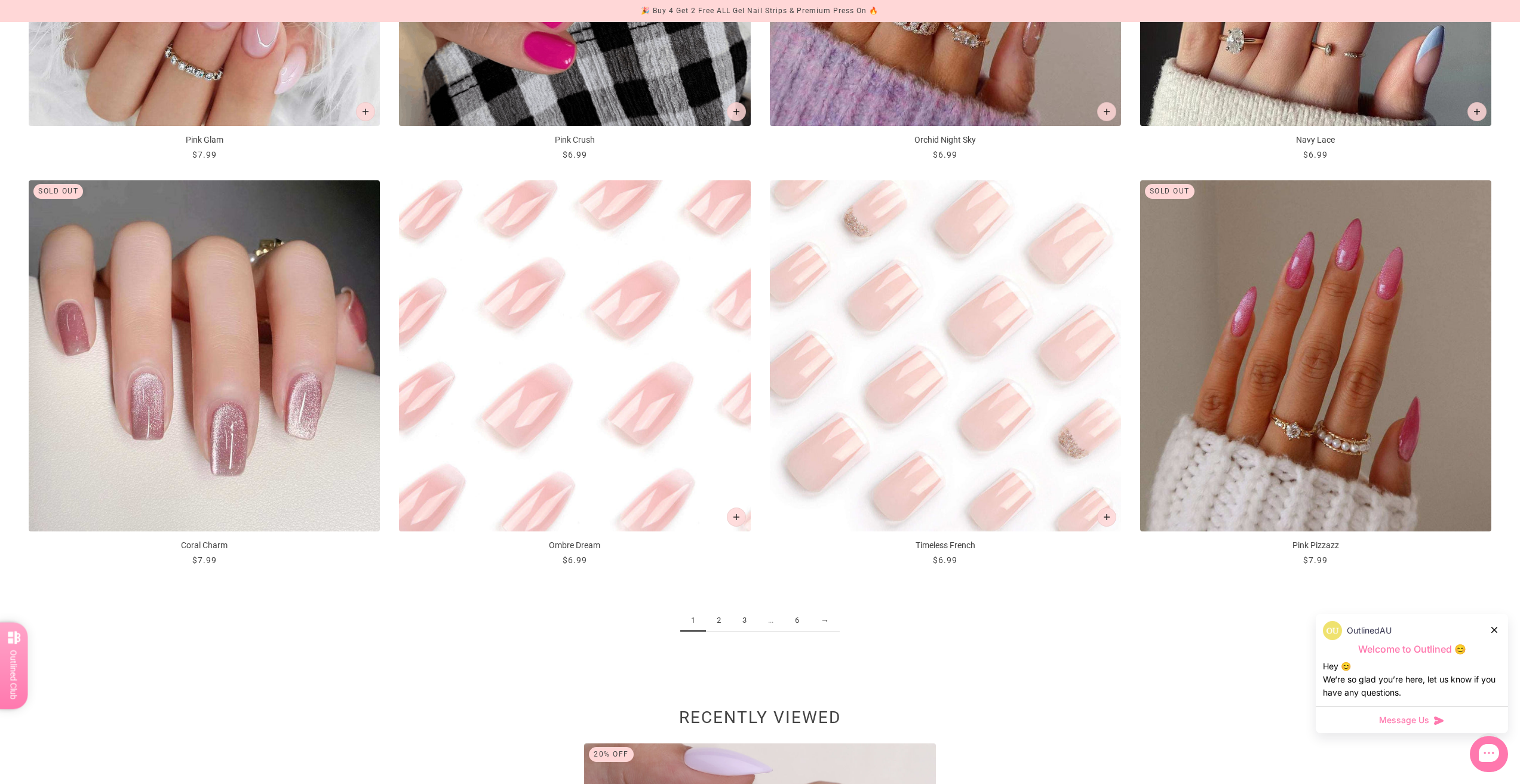
scroll to position [2210, 0]
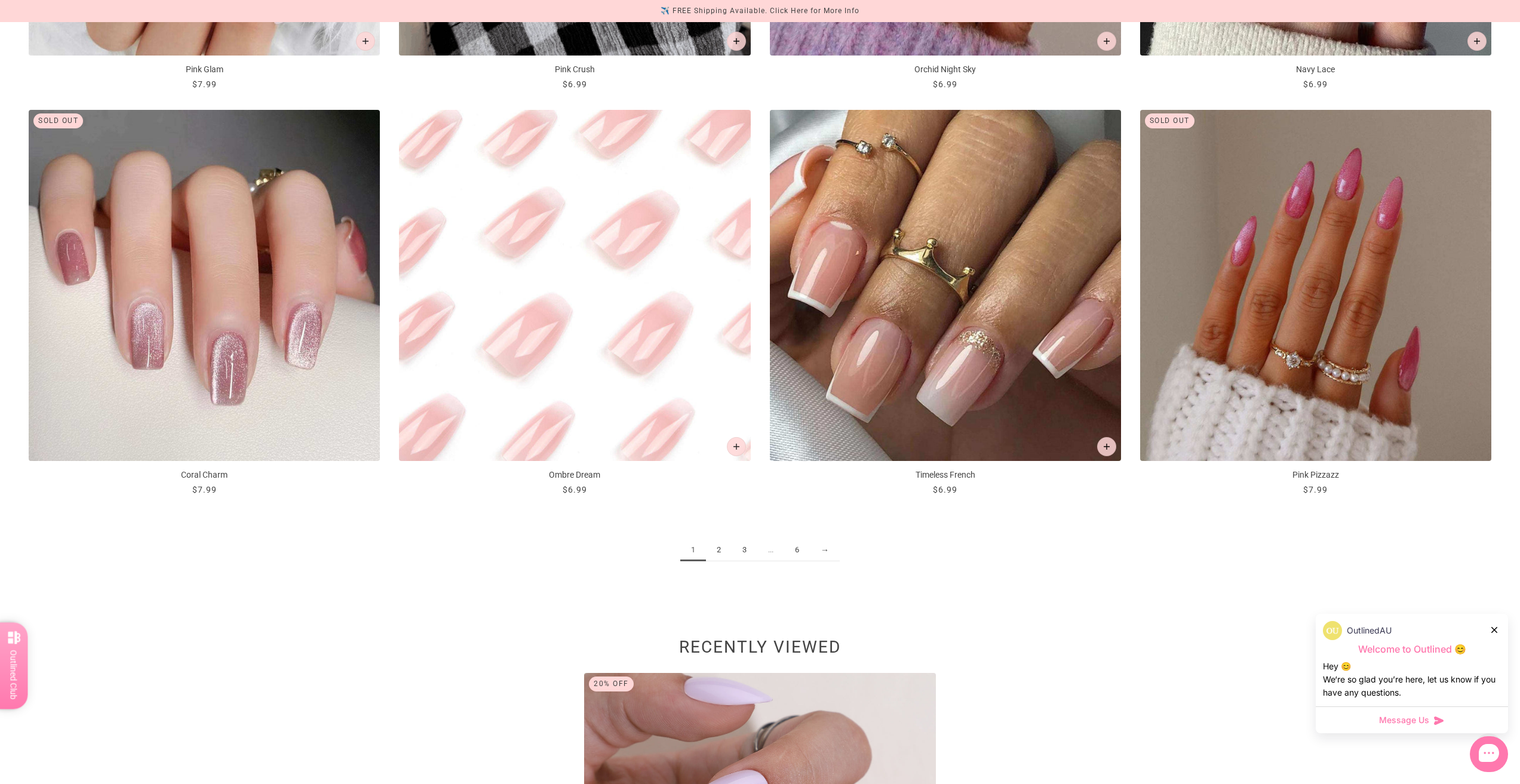
click at [729, 552] on link "2" at bounding box center [719, 550] width 26 height 22
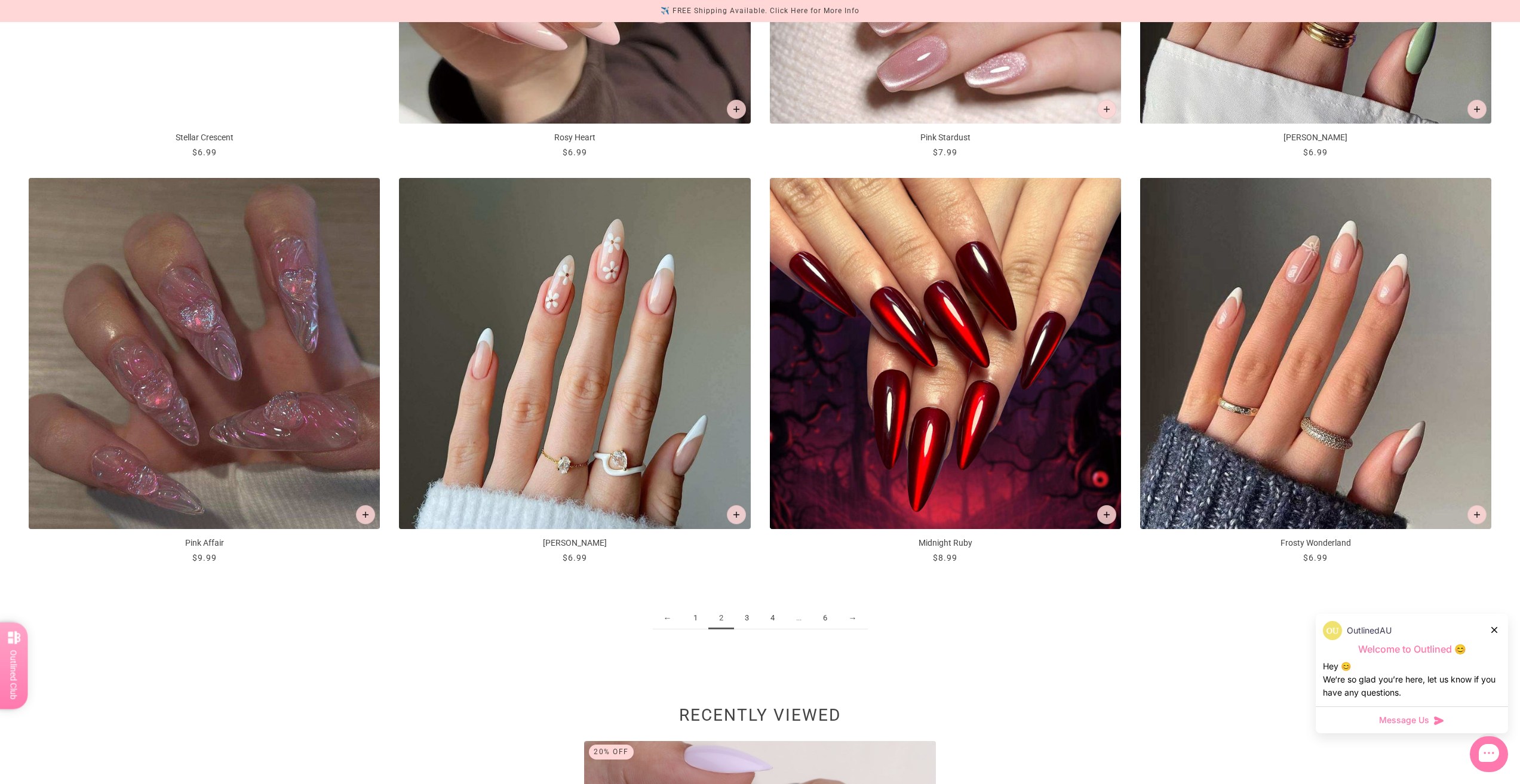
scroll to position [2210, 0]
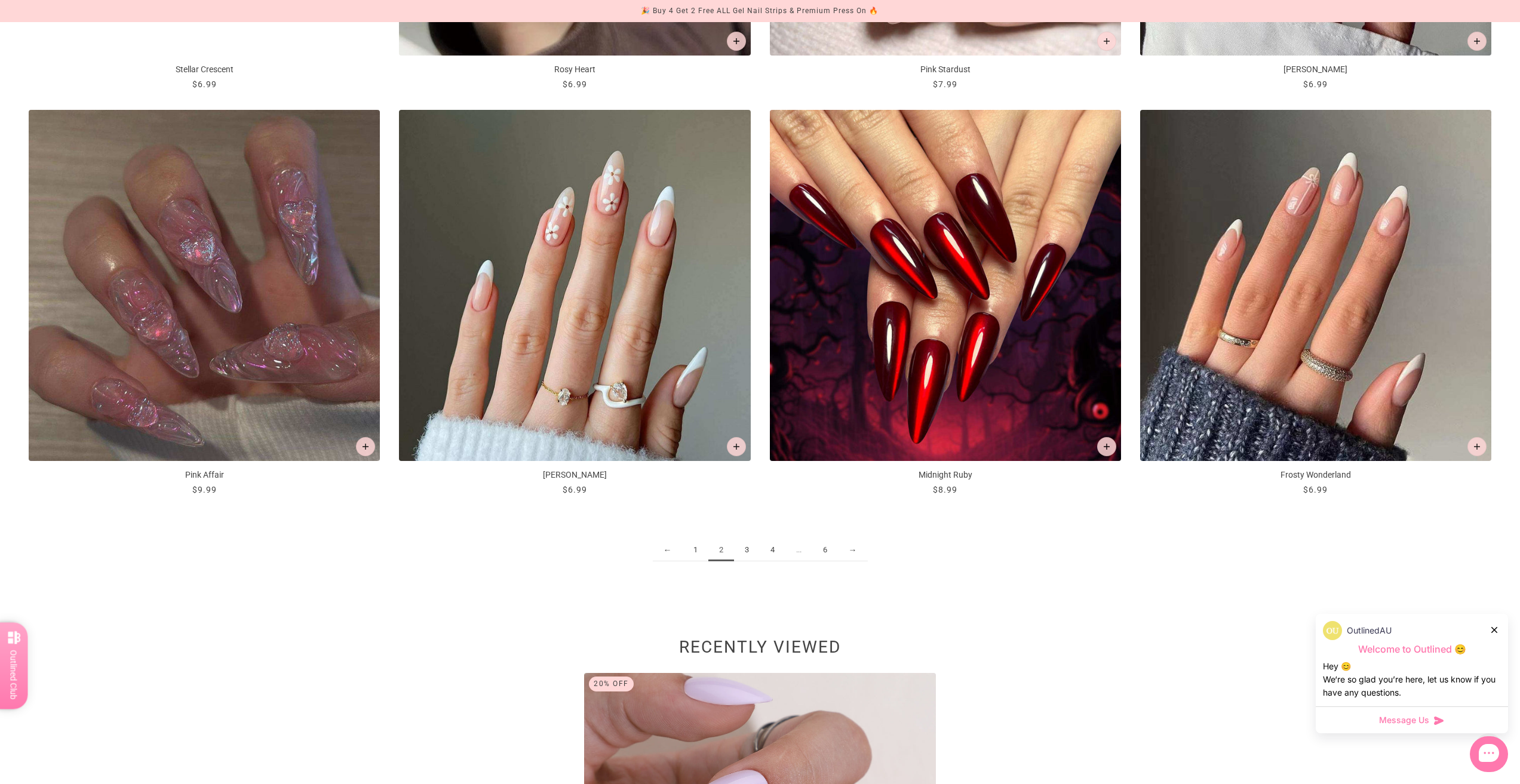
click at [749, 550] on link "3" at bounding box center [747, 550] width 26 height 22
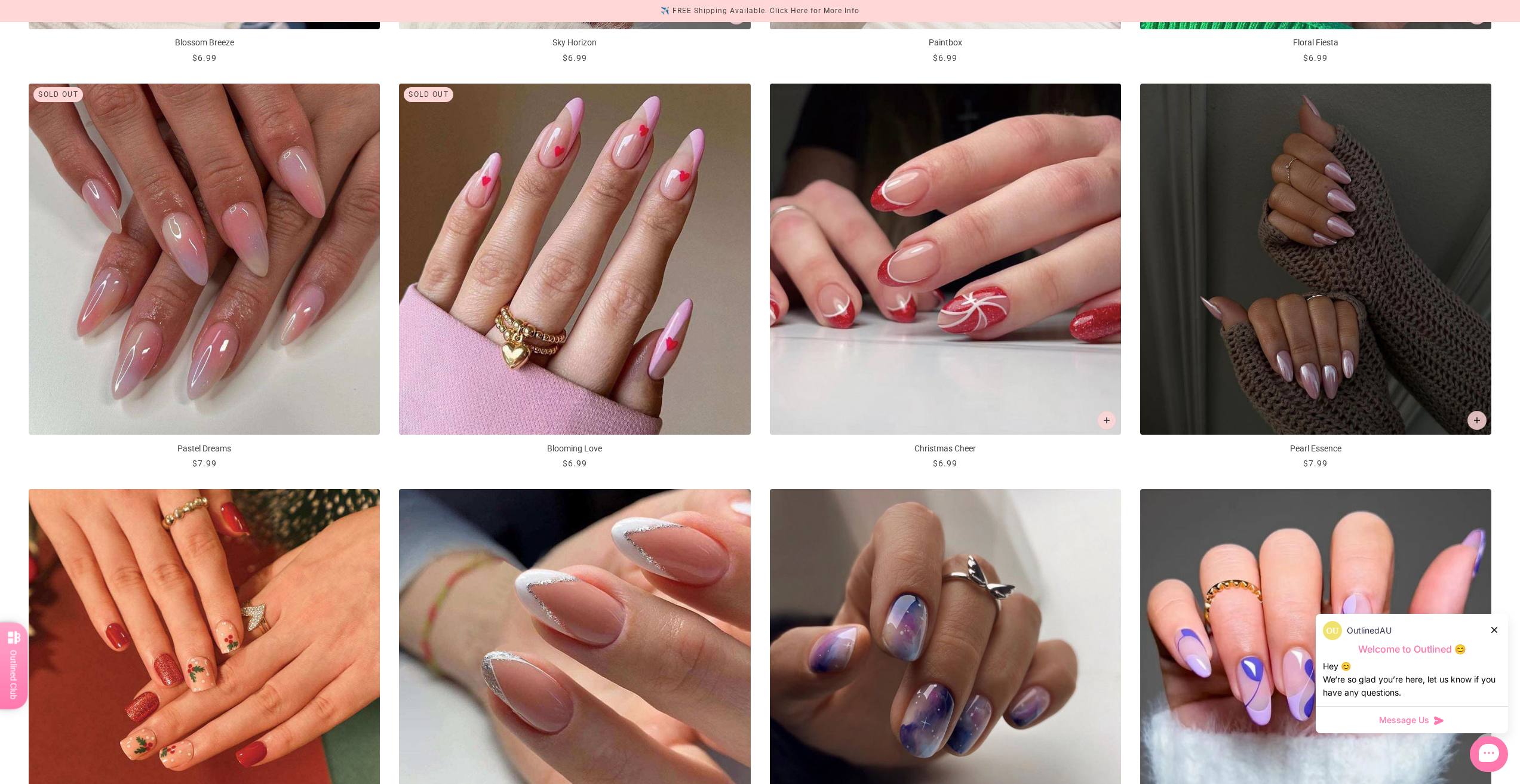
scroll to position [2090, 0]
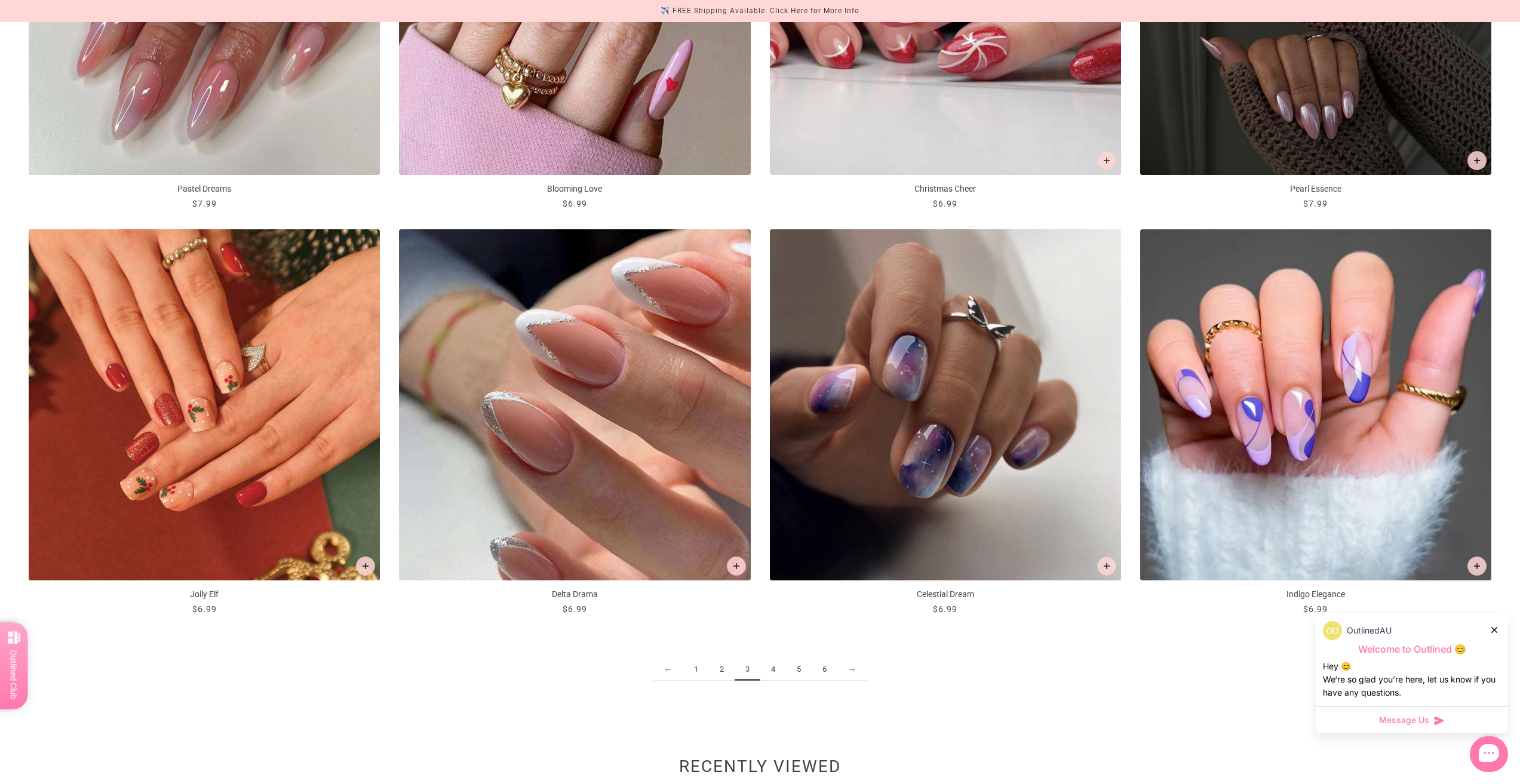
click at [774, 673] on link "4" at bounding box center [773, 669] width 26 height 22
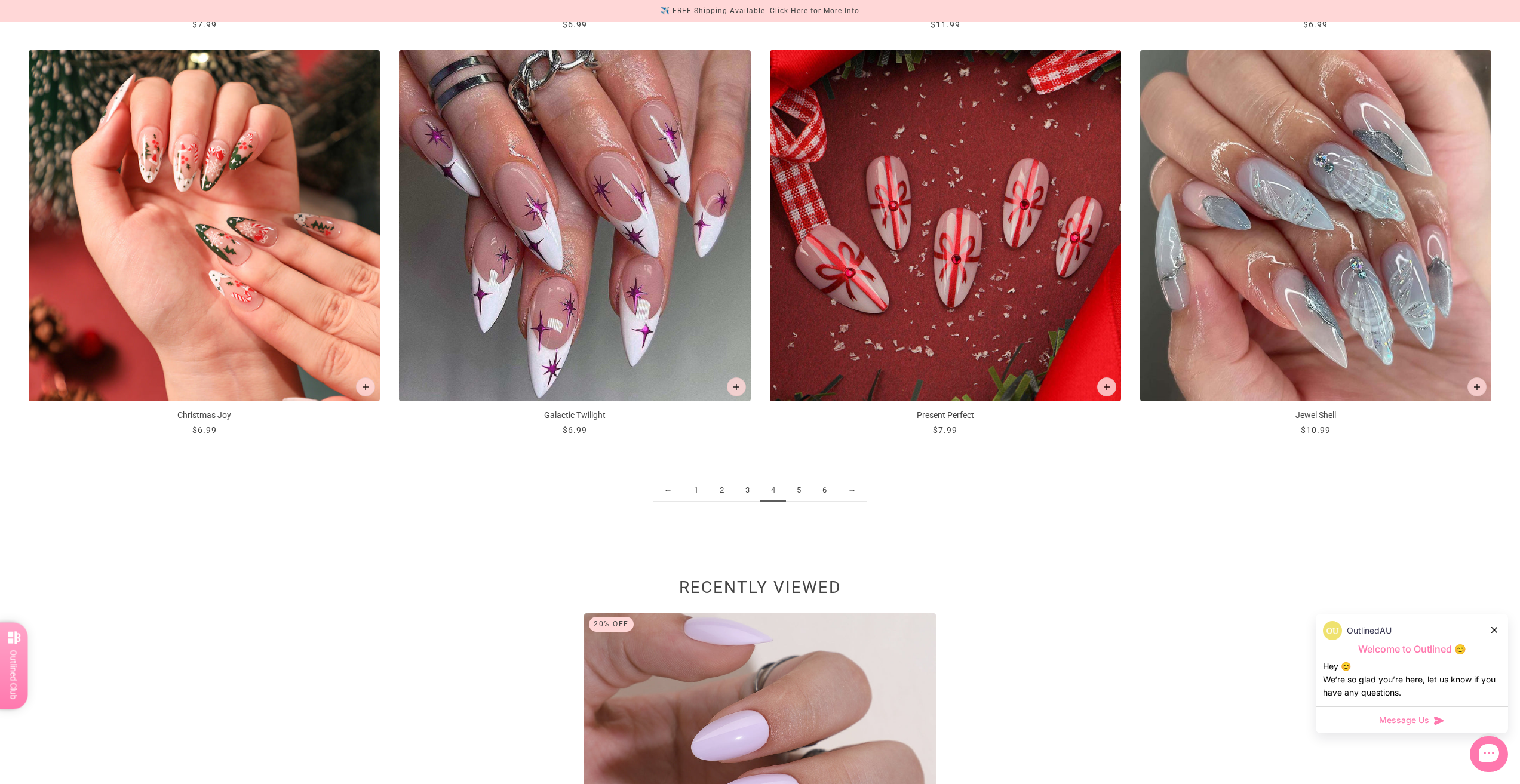
scroll to position [2508, 0]
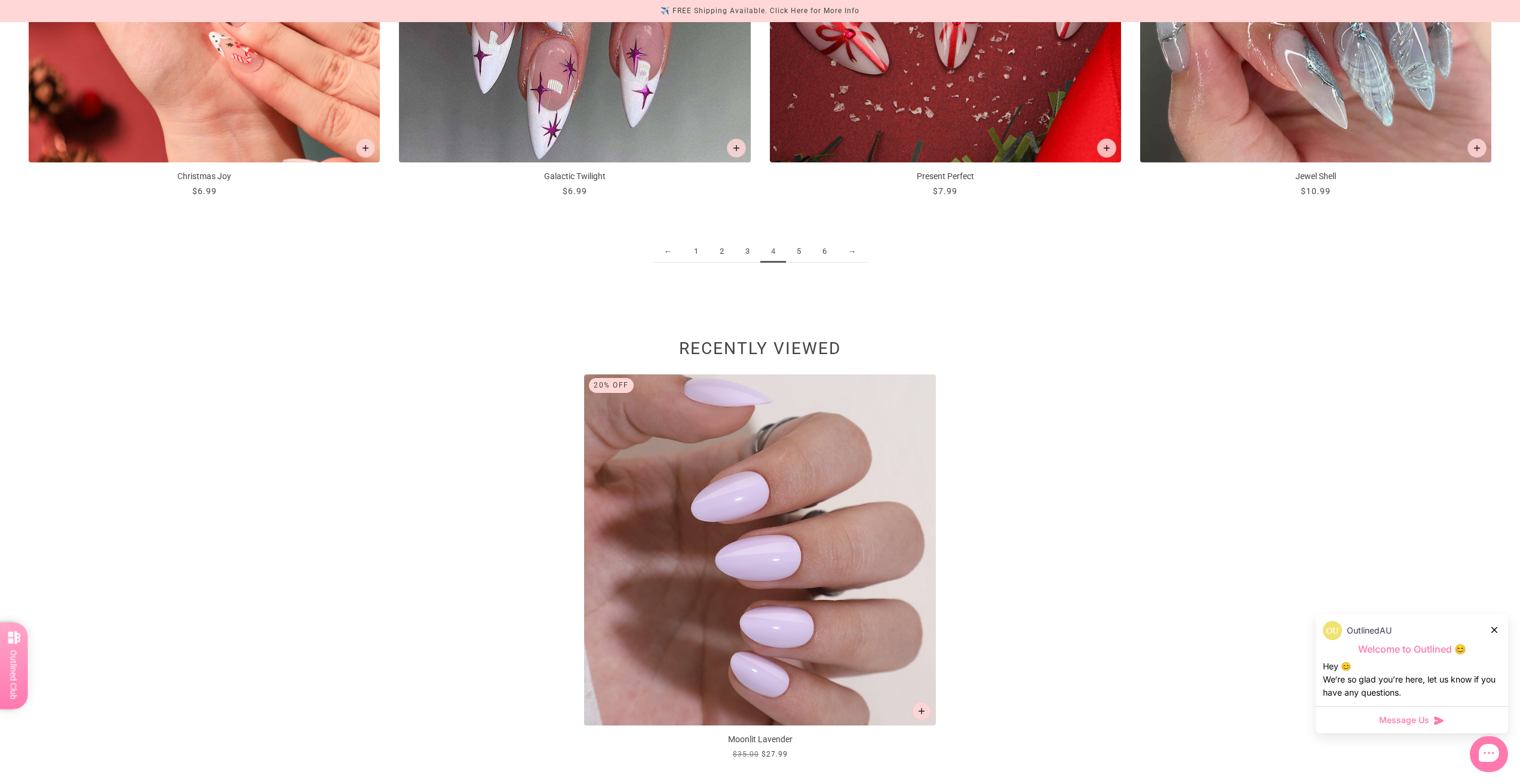
click at [804, 253] on link "5" at bounding box center [799, 251] width 26 height 22
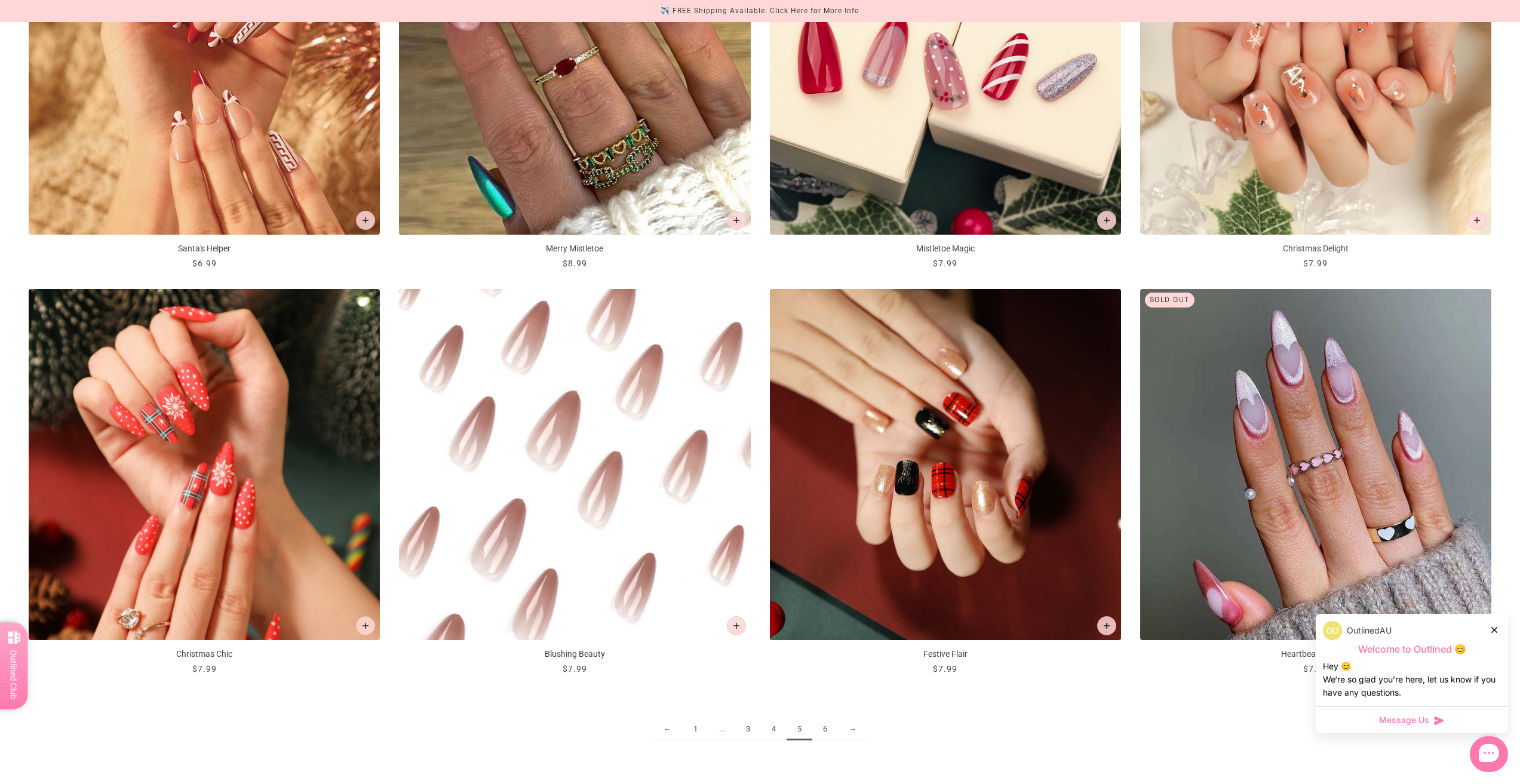
scroll to position [2269, 0]
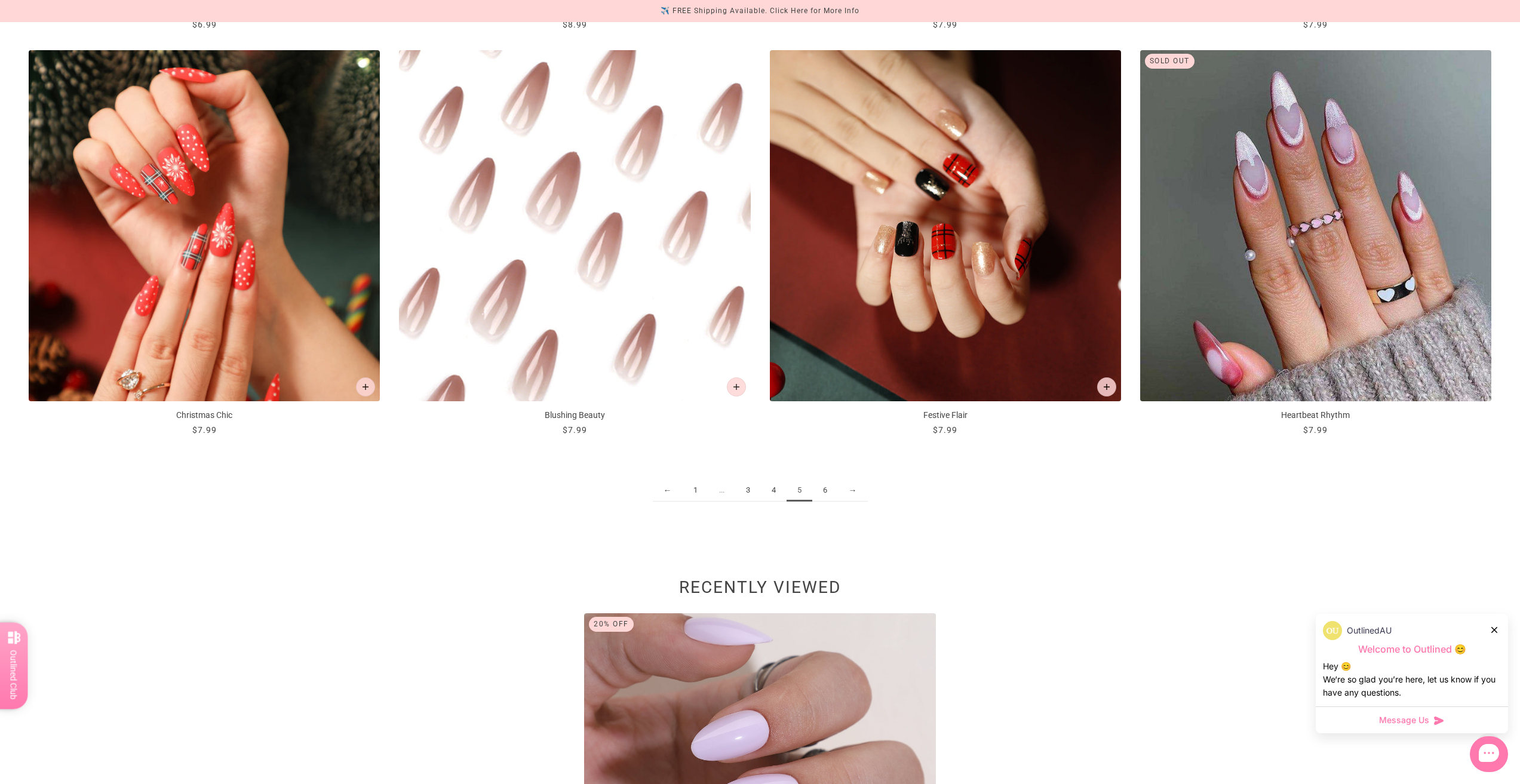
click at [827, 490] on link "6" at bounding box center [825, 491] width 26 height 22
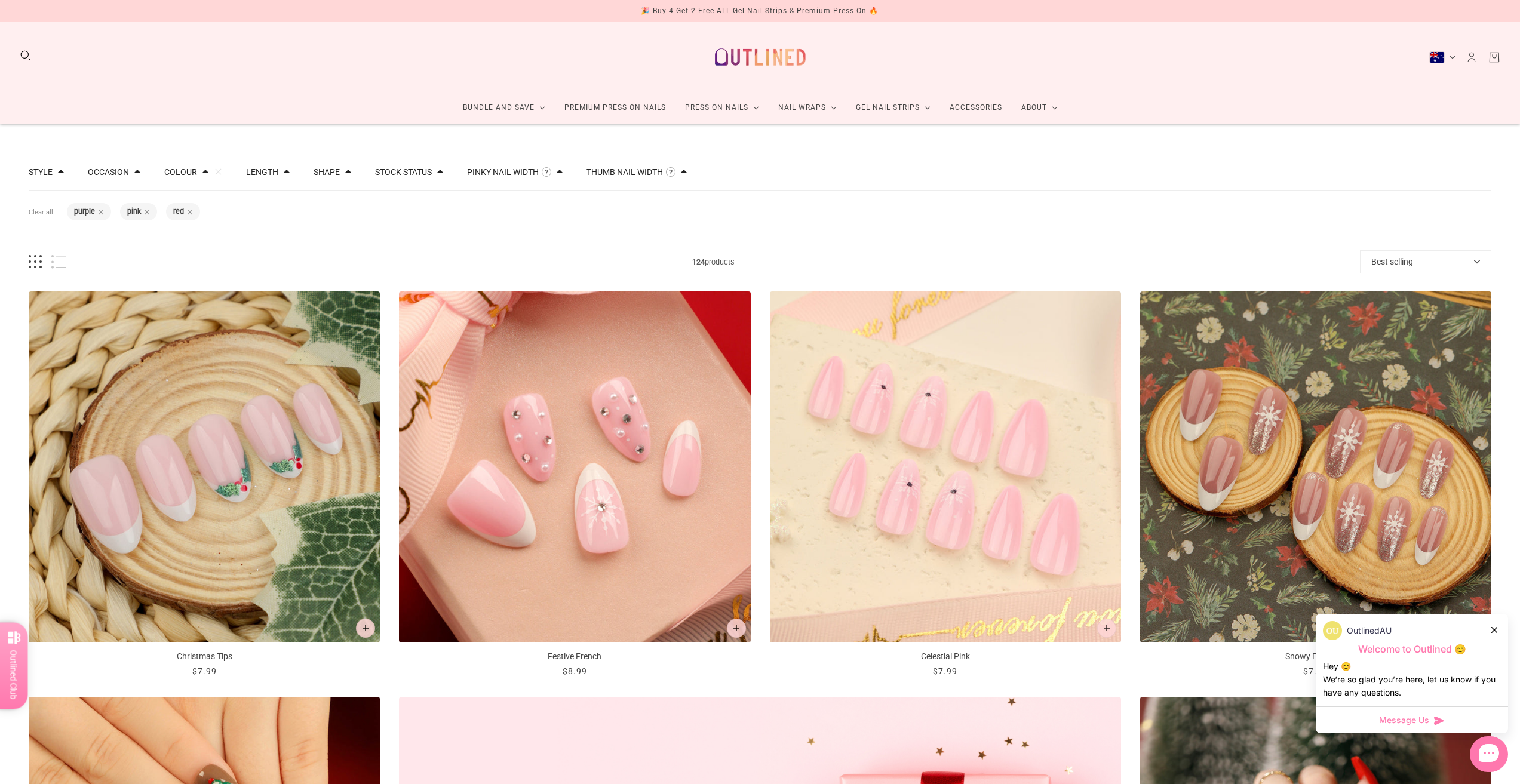
click at [764, 48] on img at bounding box center [760, 57] width 105 height 51
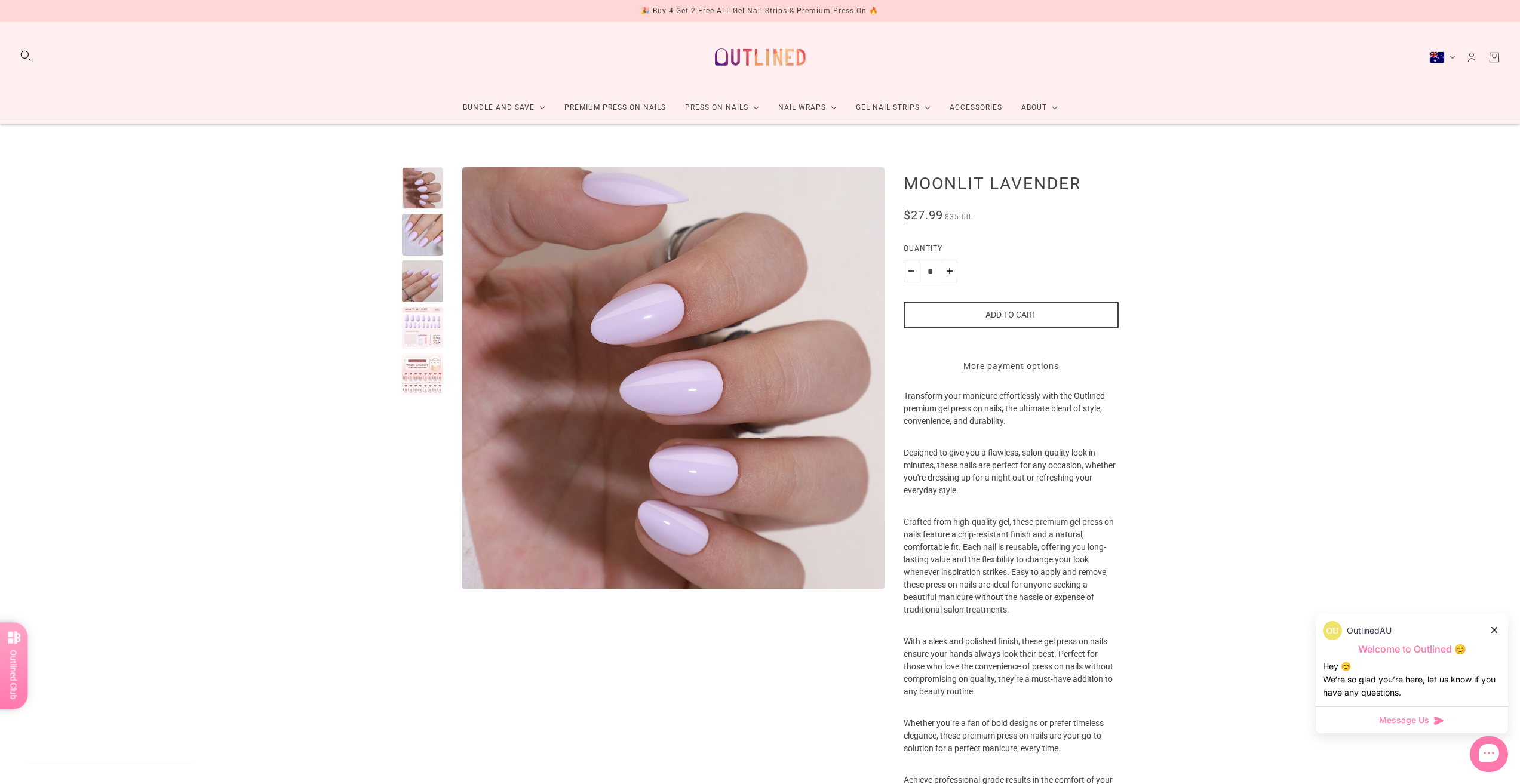
click at [422, 291] on div at bounding box center [422, 281] width 42 height 42
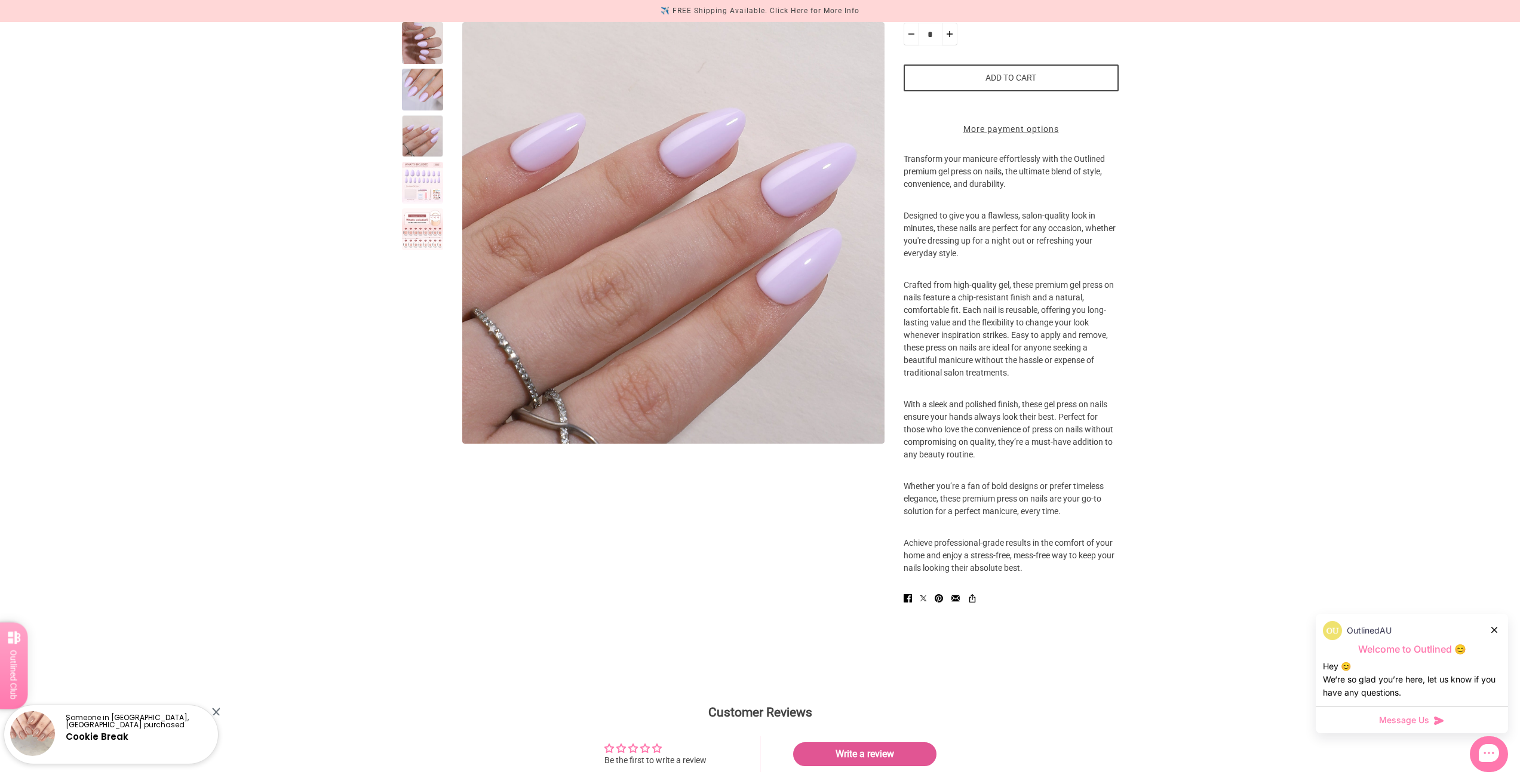
scroll to position [299, 0]
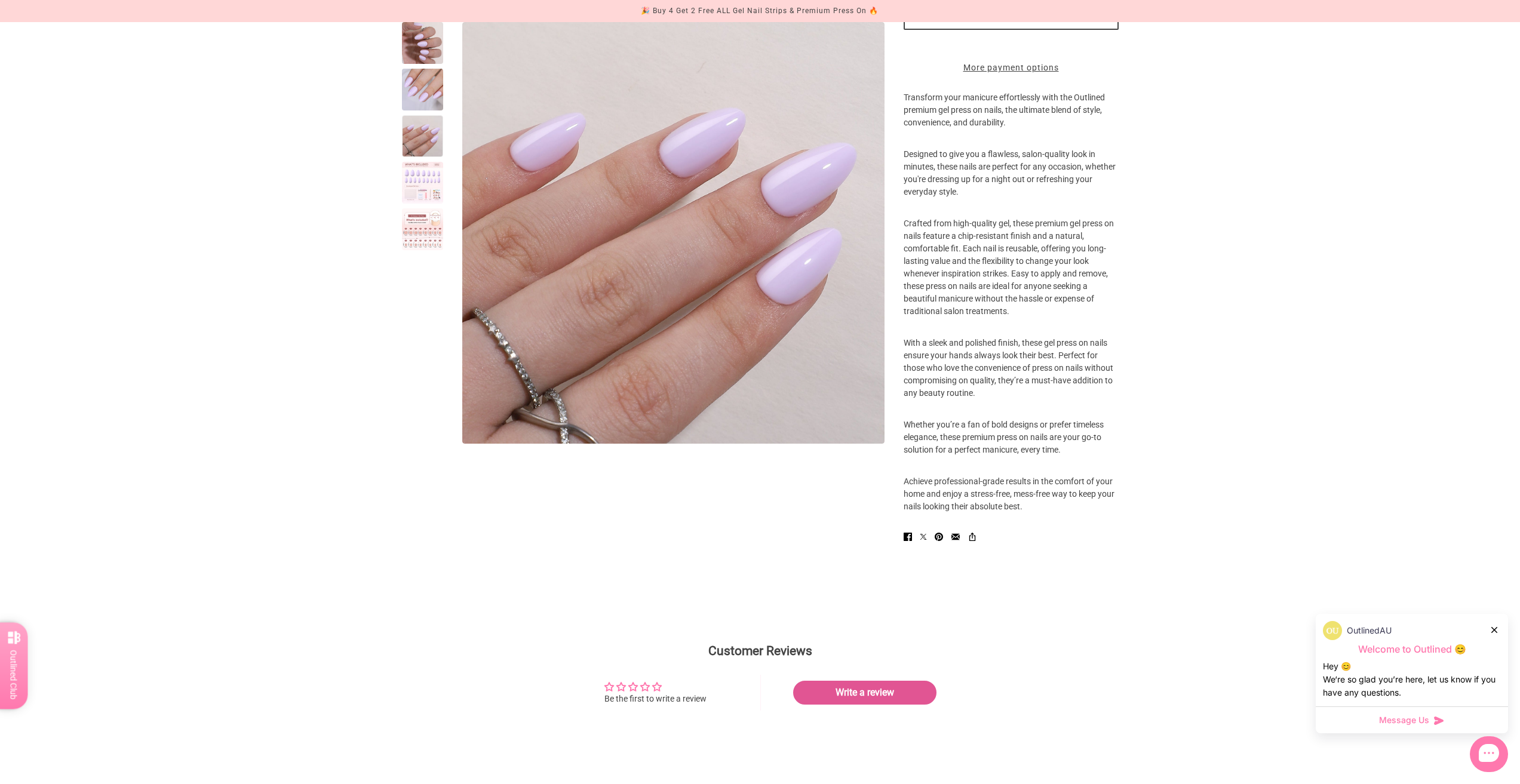
click at [419, 174] on div at bounding box center [422, 182] width 42 height 42
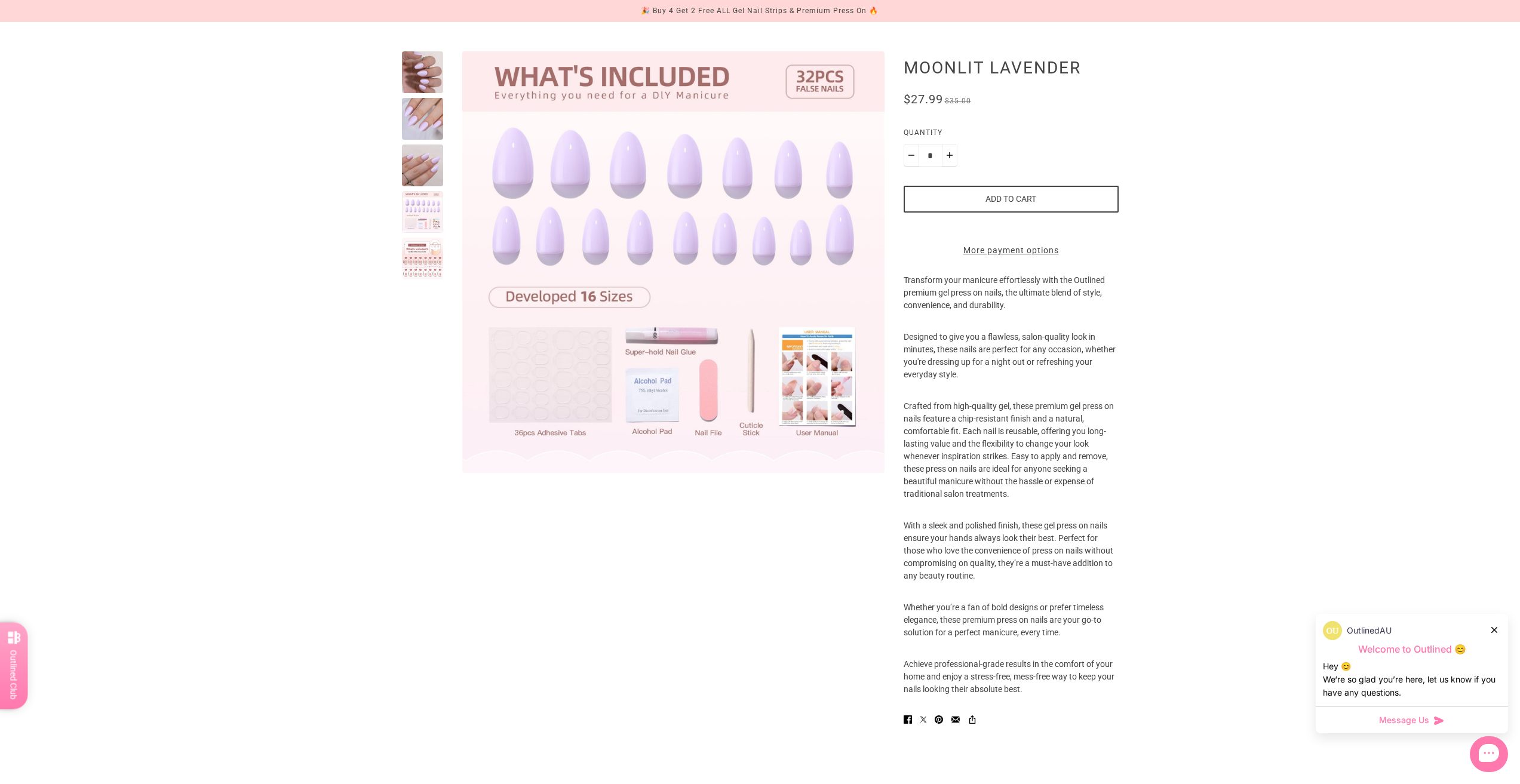
scroll to position [60, 0]
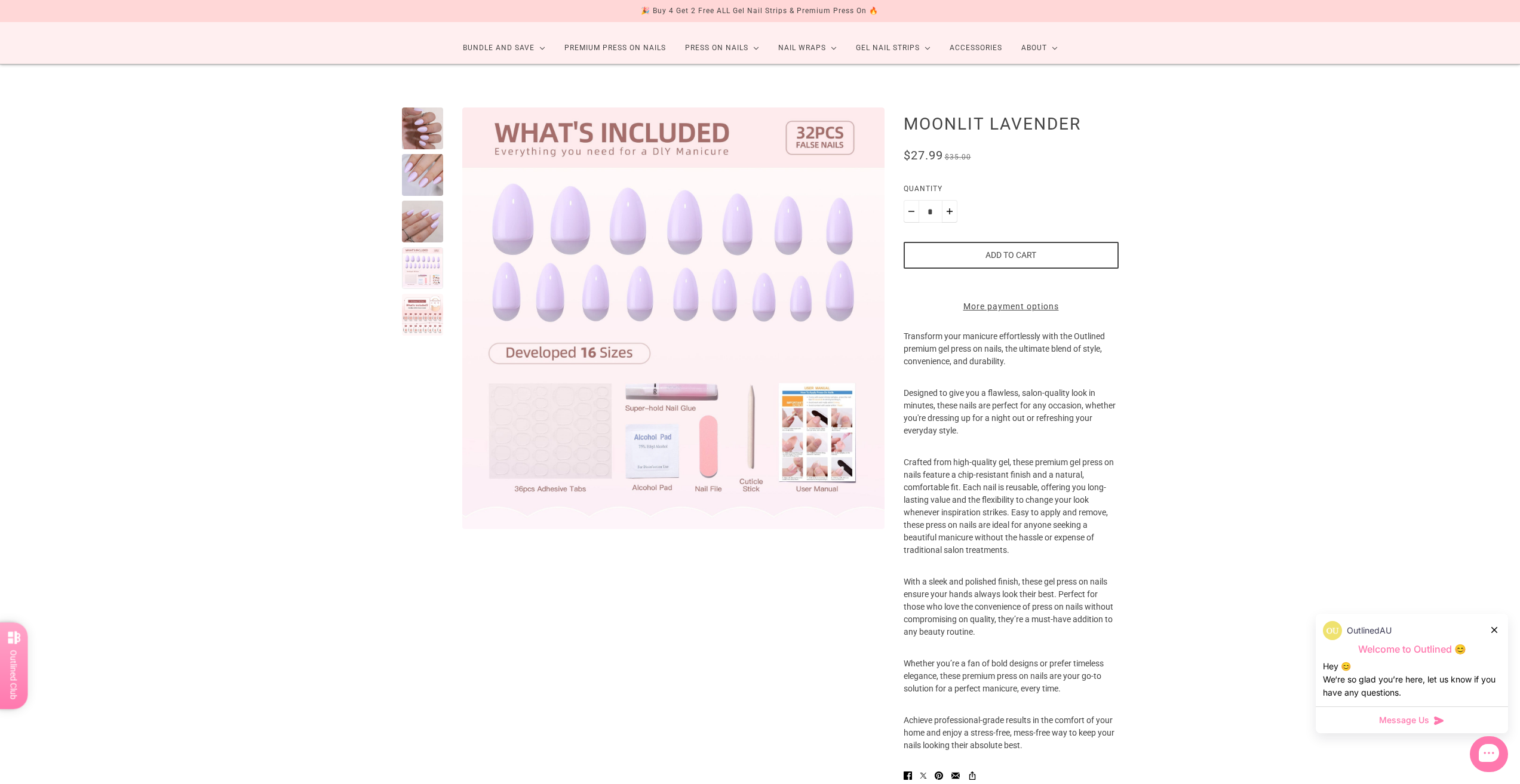
click at [428, 146] on div at bounding box center [422, 128] width 42 height 42
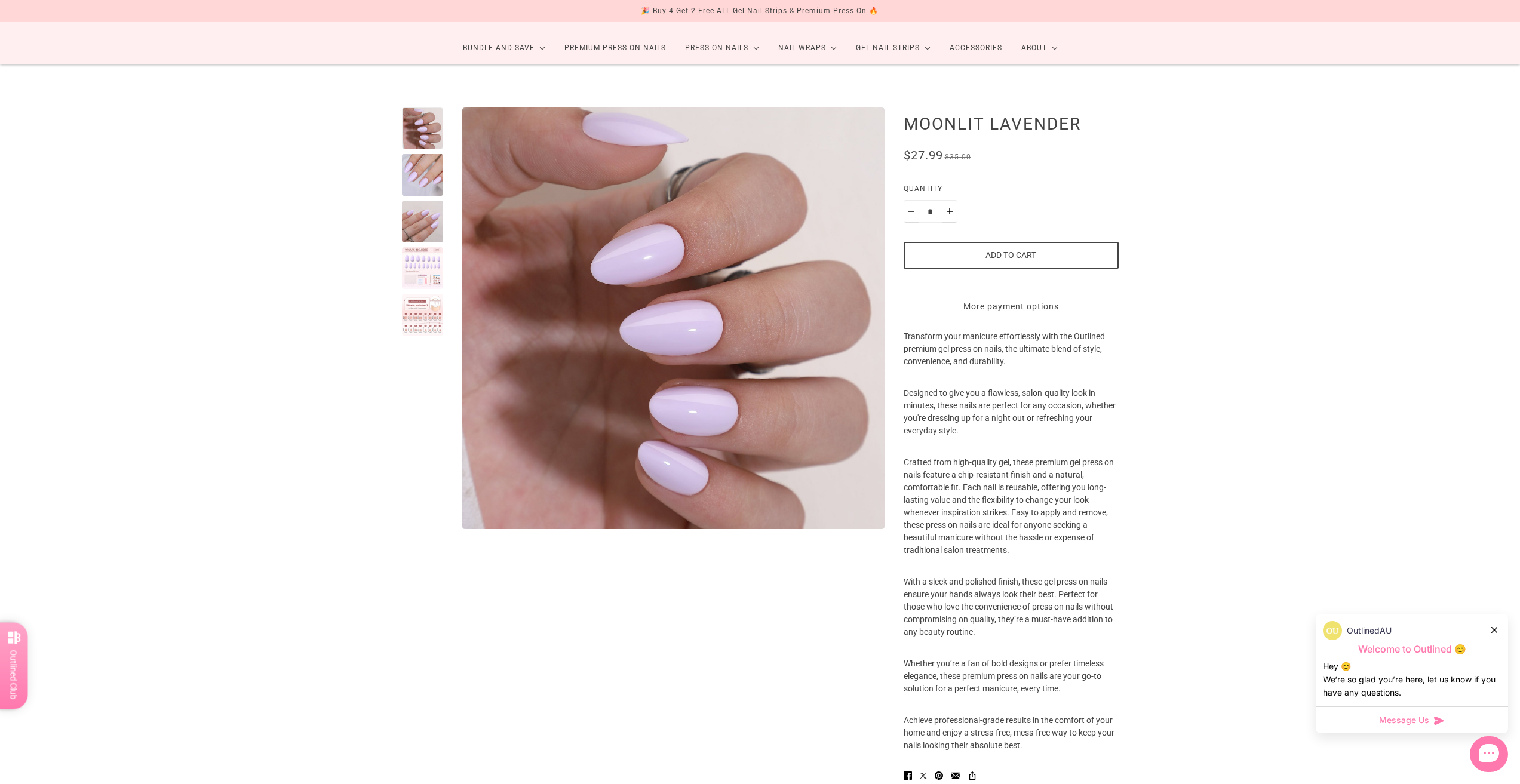
click at [424, 277] on div at bounding box center [422, 268] width 42 height 42
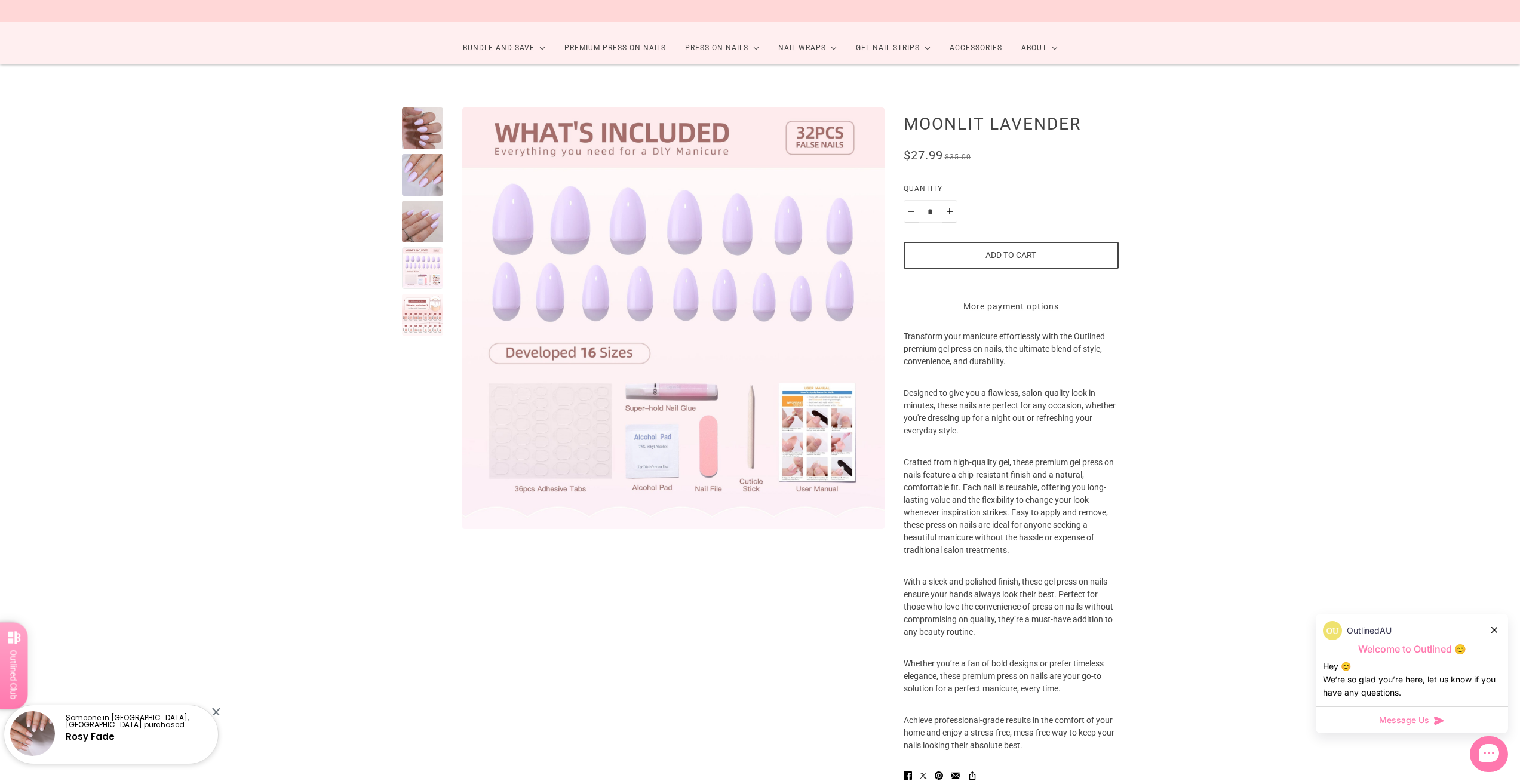
click at [440, 320] on div at bounding box center [422, 315] width 42 height 42
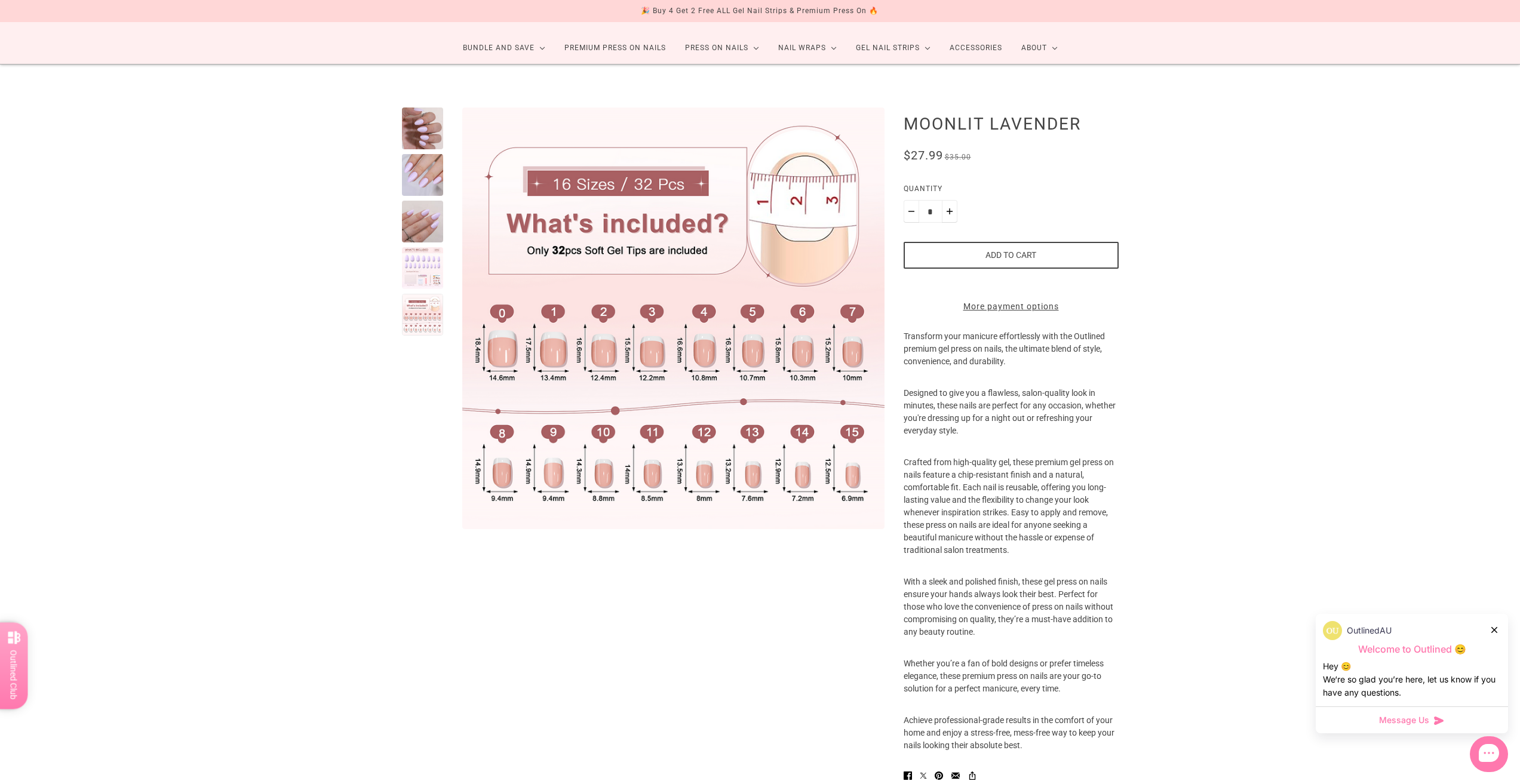
click at [434, 264] on div at bounding box center [422, 268] width 42 height 42
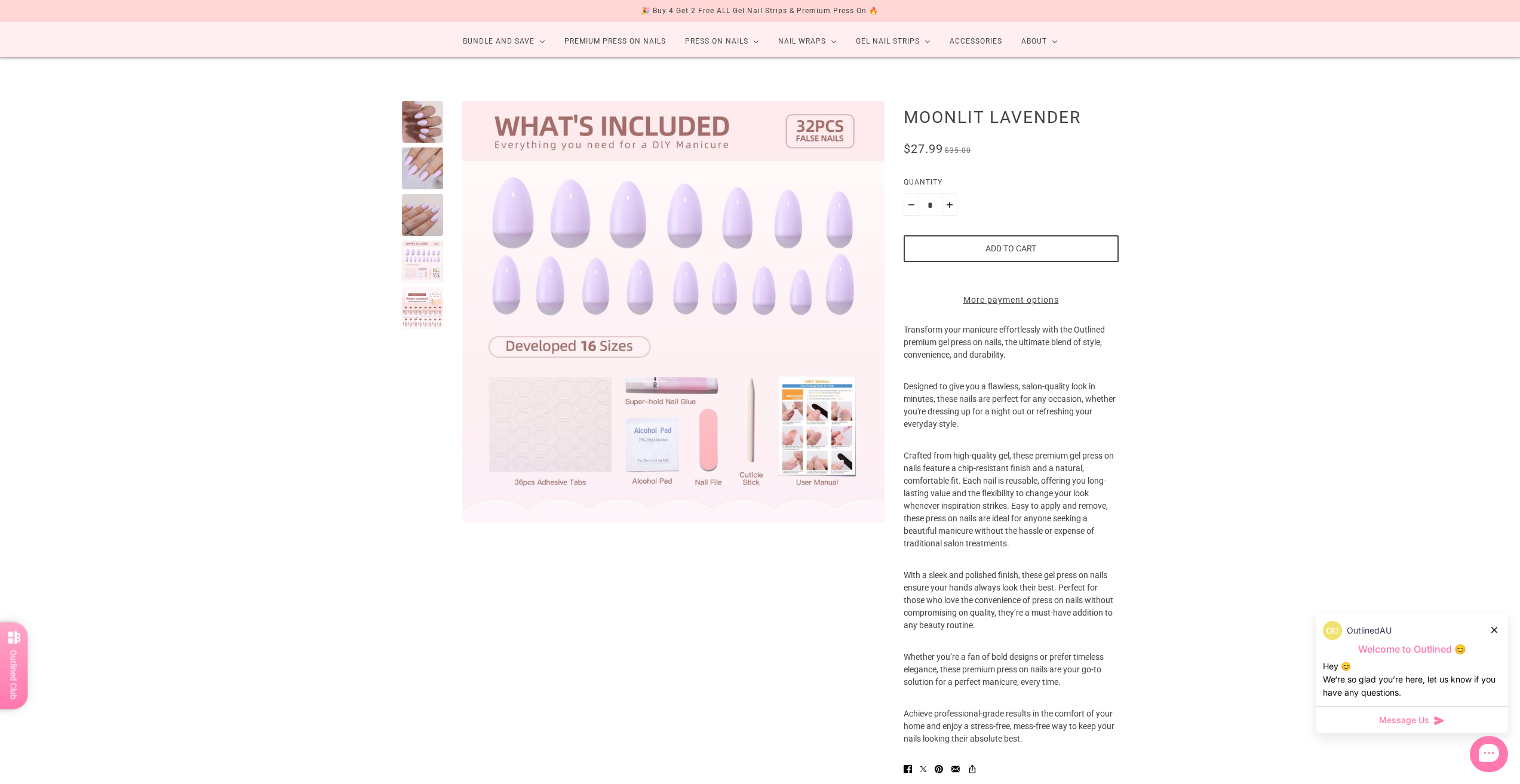
scroll to position [0, 0]
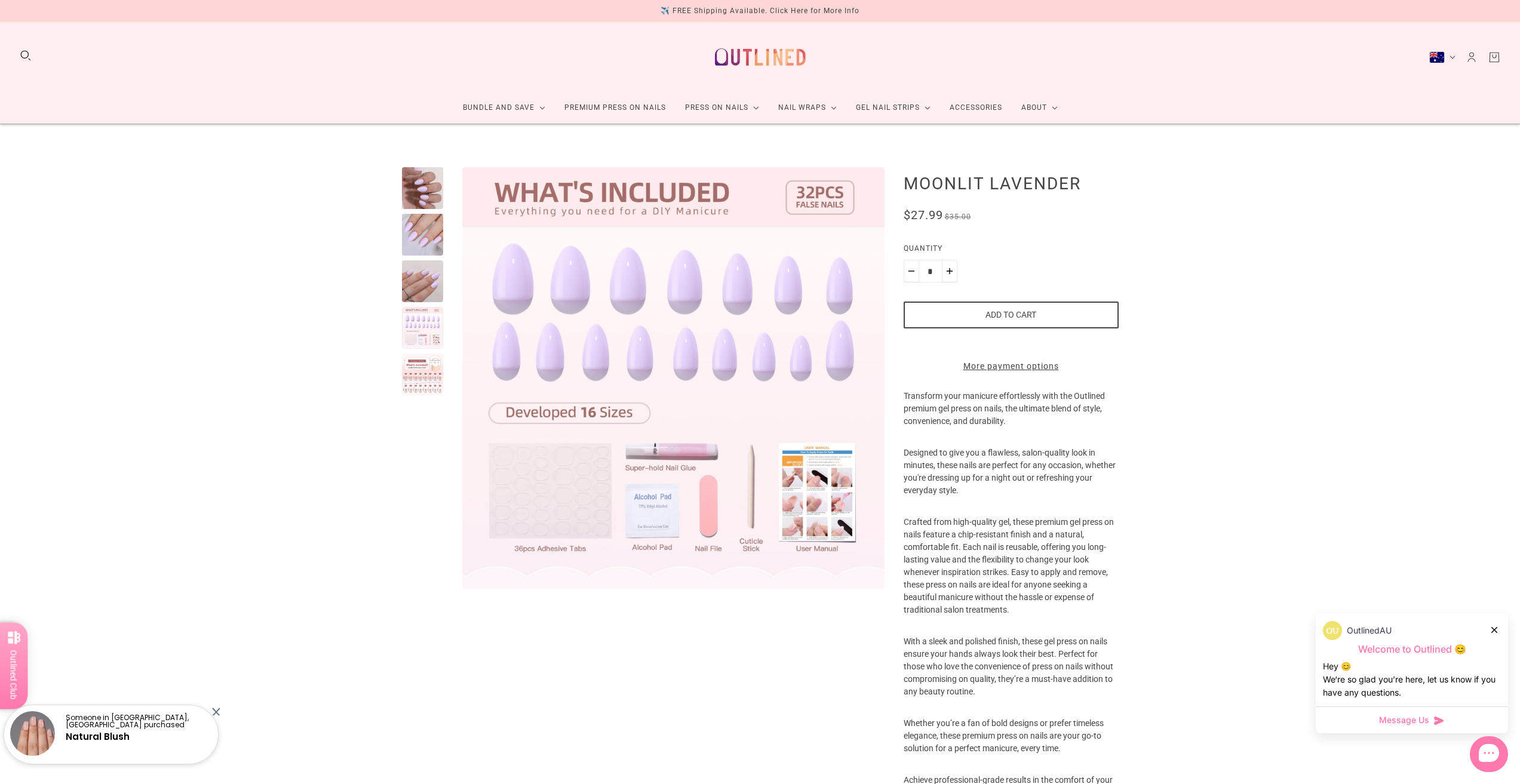
click at [415, 379] on div at bounding box center [422, 374] width 42 height 42
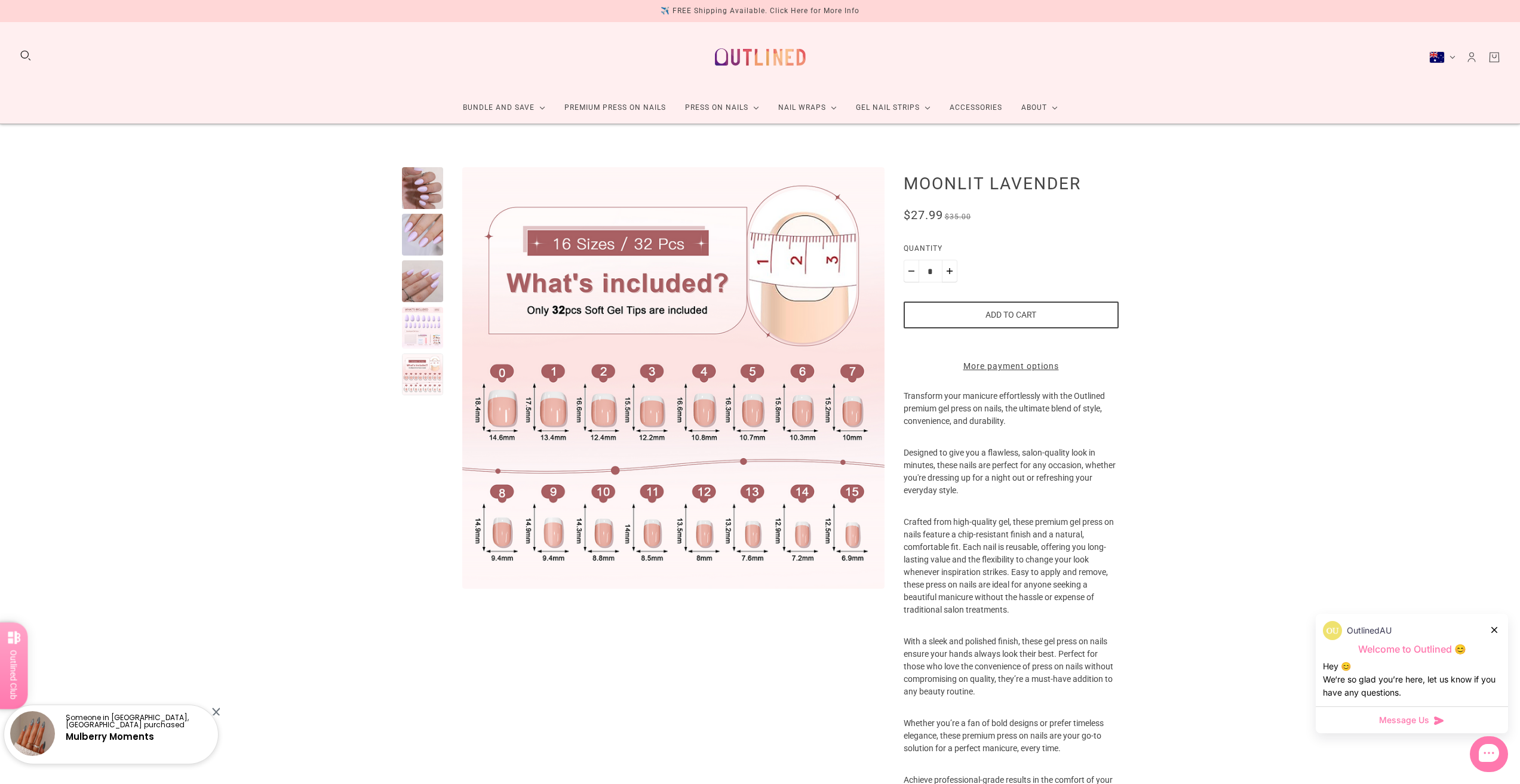
click at [429, 284] on div at bounding box center [422, 281] width 42 height 42
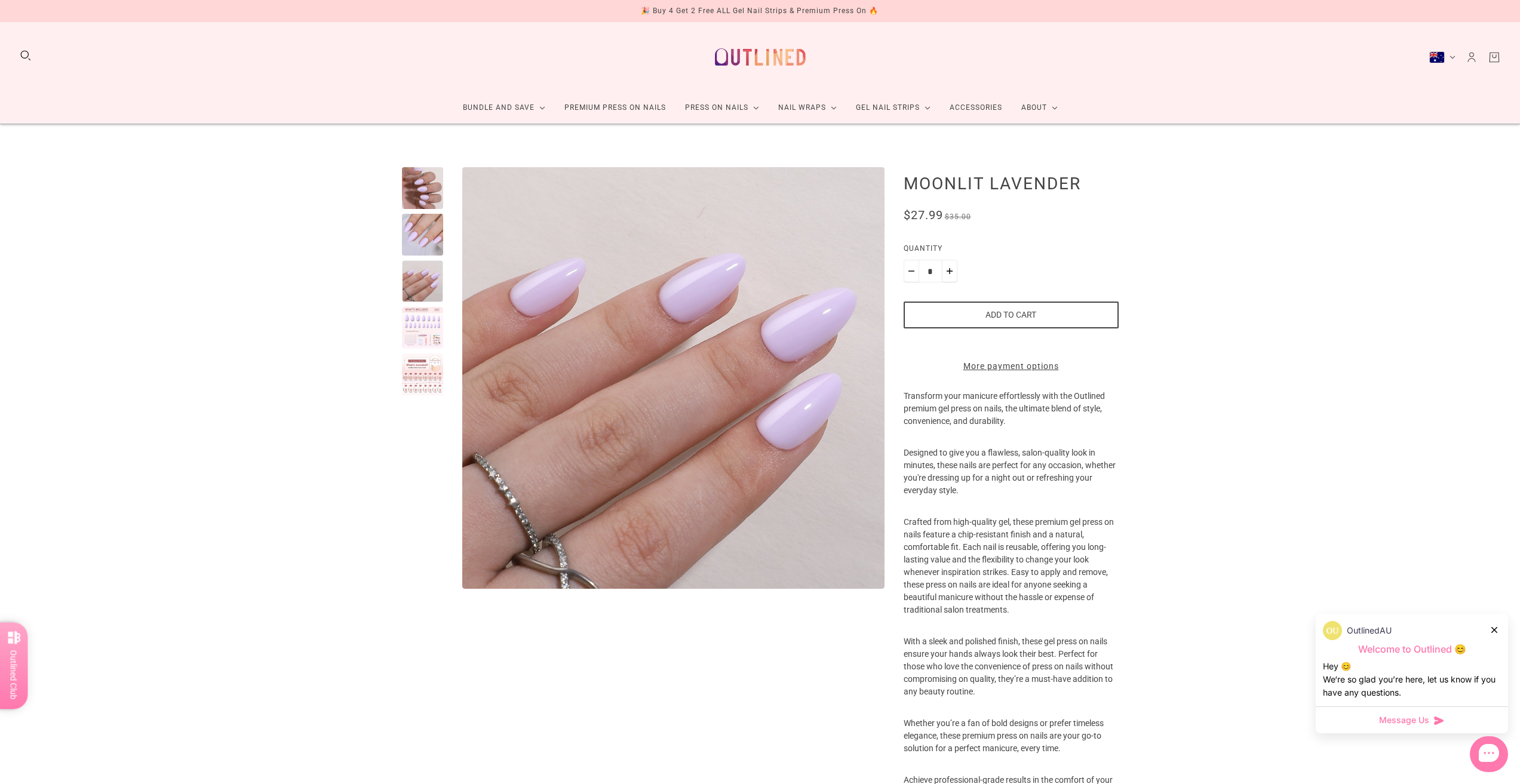
click at [1009, 317] on button "Add to cart" at bounding box center [1011, 315] width 215 height 27
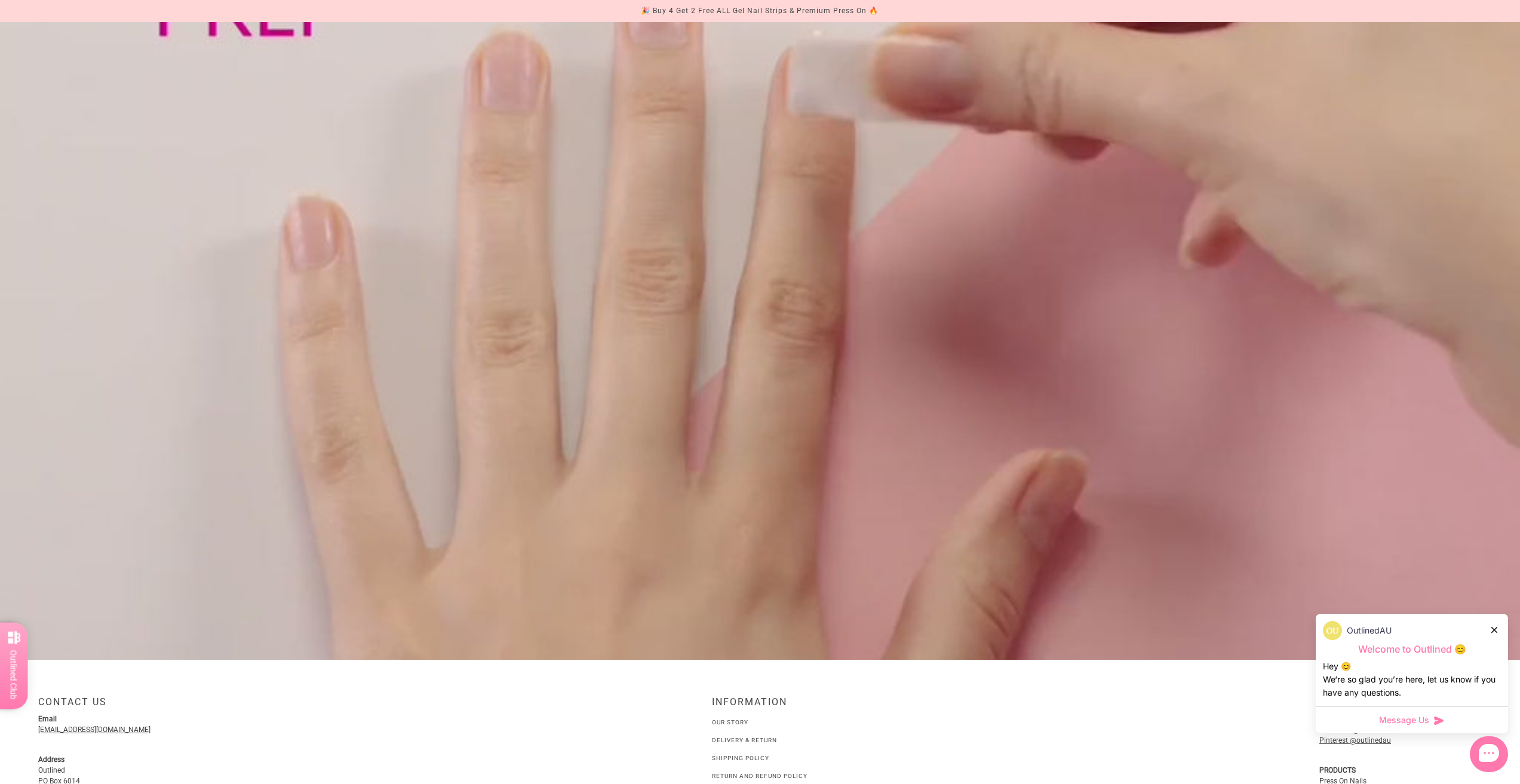
scroll to position [1756, 0]
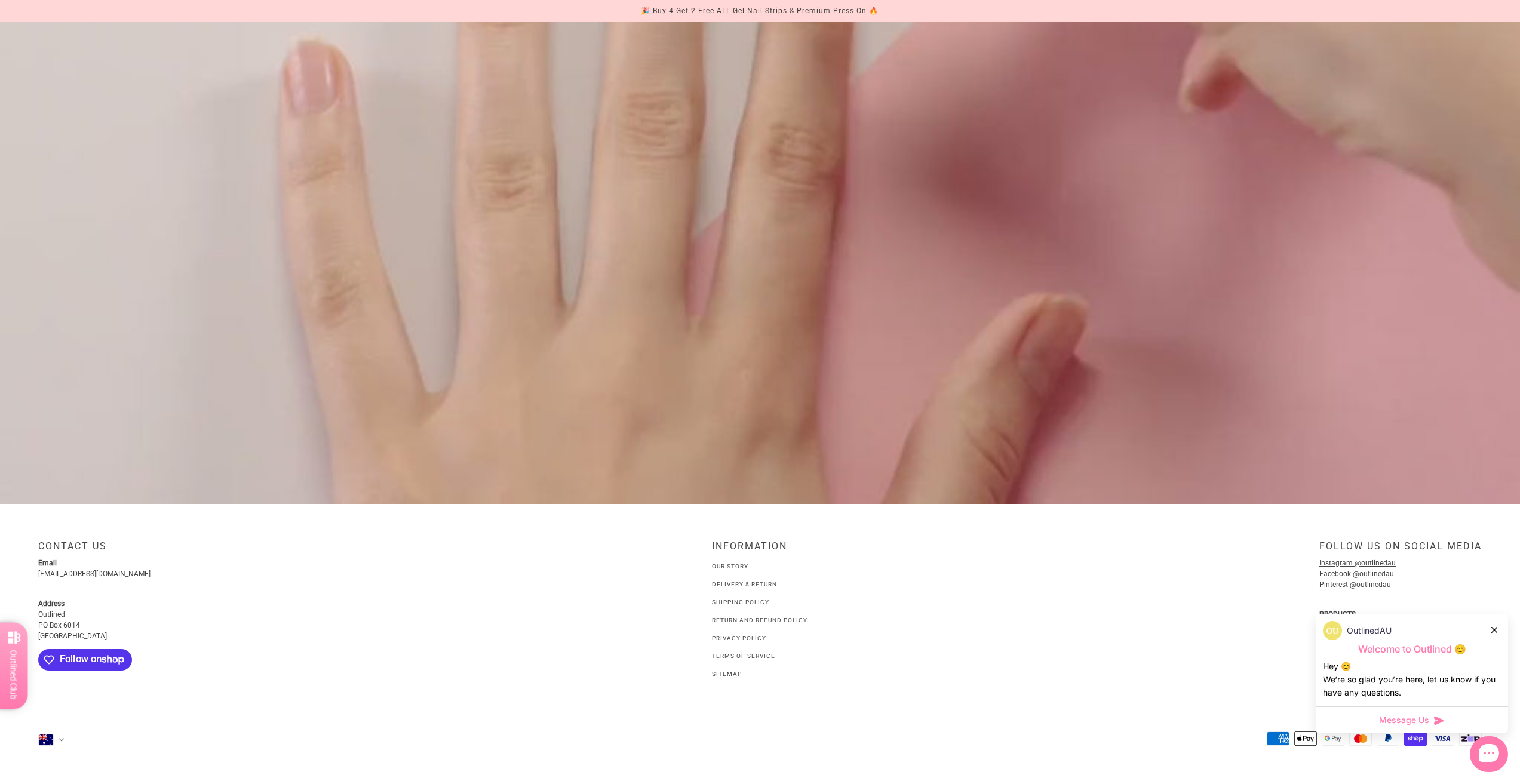
click at [1495, 627] on icon at bounding box center [1494, 629] width 6 height 6
click at [1379, 563] on link "Instagram @outlinedau" at bounding box center [1357, 563] width 77 height 8
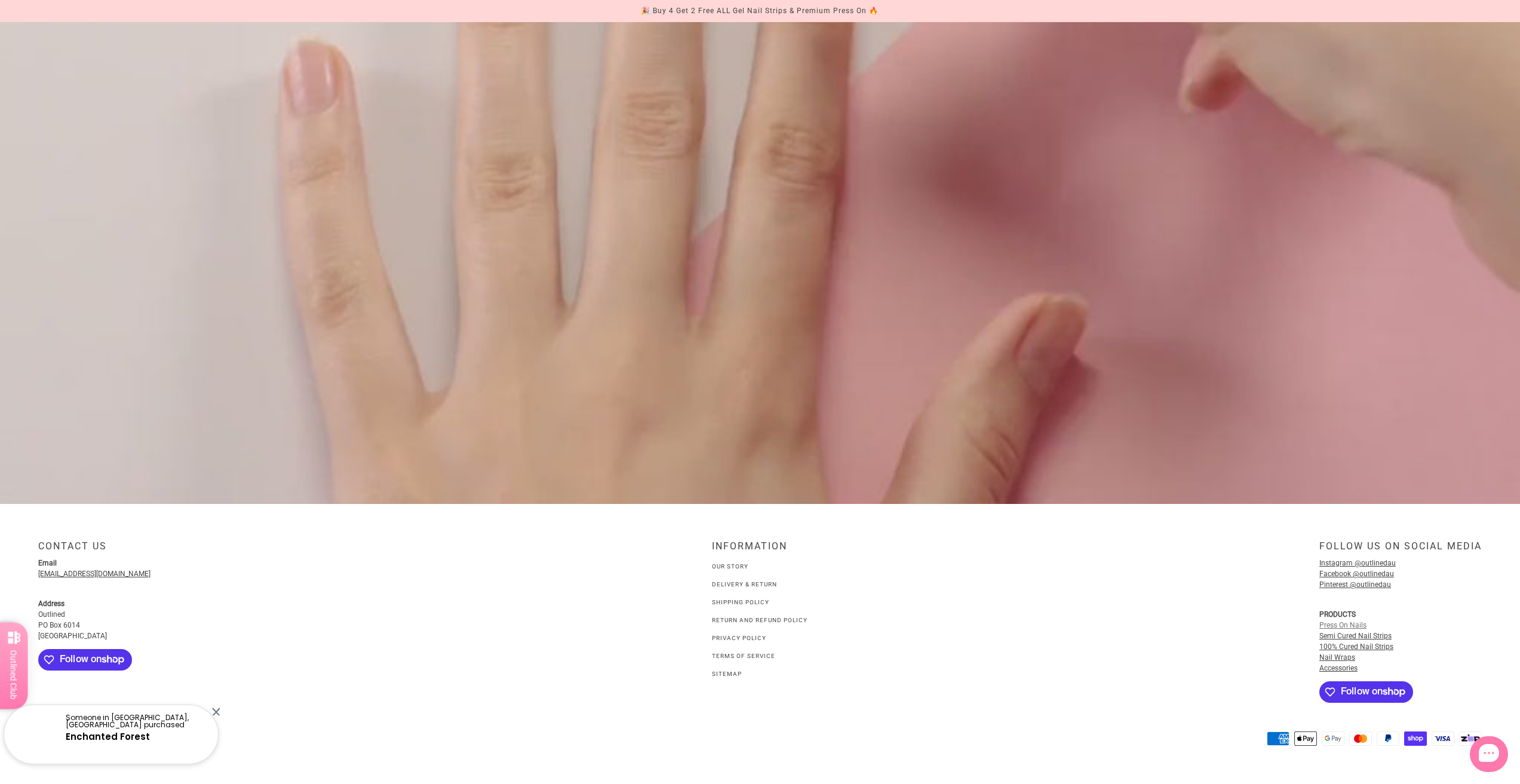
click at [1333, 623] on link "Press On Nails" at bounding box center [1343, 625] width 47 height 8
